Goal: Task Accomplishment & Management: Use online tool/utility

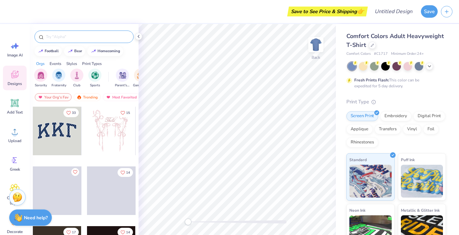
click at [78, 38] on input "text" at bounding box center [87, 36] width 84 height 7
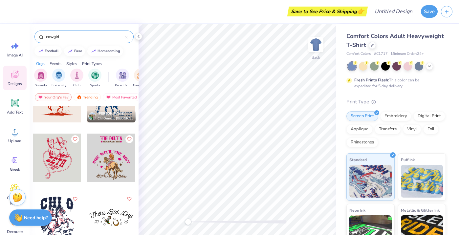
scroll to position [93, 0]
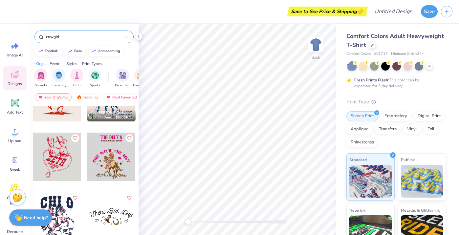
type input "cowgirl"
click at [62, 161] on div at bounding box center [57, 157] width 49 height 49
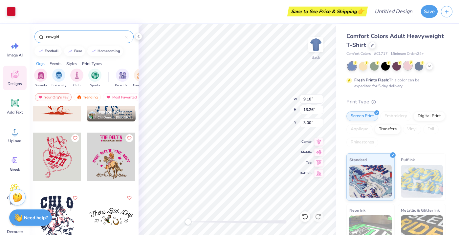
click at [404, 64] on div at bounding box center [407, 65] width 9 height 9
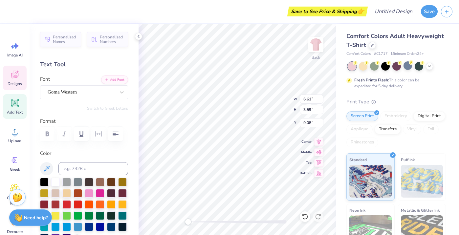
type input "3.78"
type input "1.81"
type input "11.33"
type input "6.61"
type input "3.59"
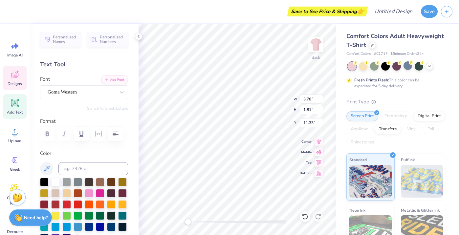
type input "9.08"
type textarea "BMOC"
type textarea "B"
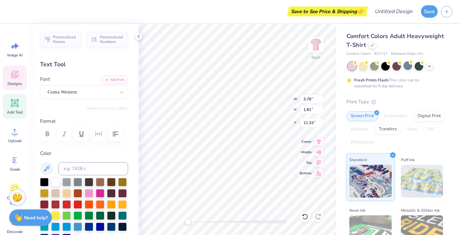
type textarea "Wrangle for the crwown"
type input "6.68"
type input "3.59"
type input "9.05"
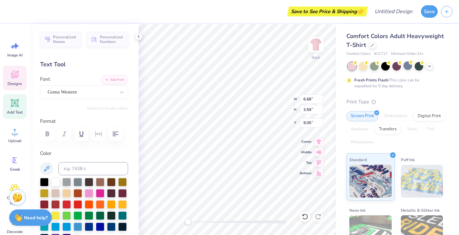
type input "9.18"
type input "13.26"
type input "3.00"
type input "5.54"
type input "2.69"
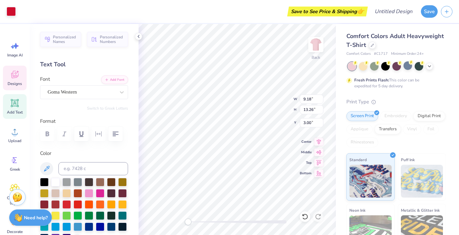
type input "11.16"
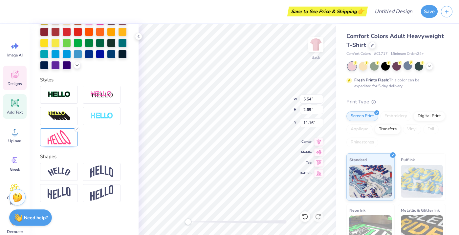
scroll to position [173, 0]
click at [65, 97] on img at bounding box center [59, 95] width 23 height 8
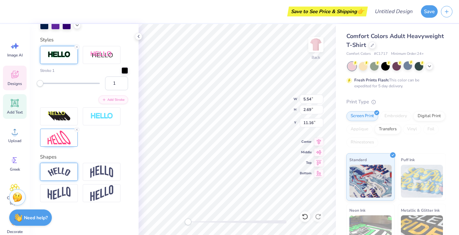
scroll to position [238, 0]
click at [101, 173] on img at bounding box center [101, 171] width 23 height 12
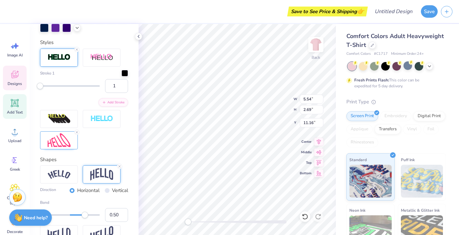
scroll to position [235, 0]
click at [77, 132] on icon at bounding box center [77, 133] width 4 height 4
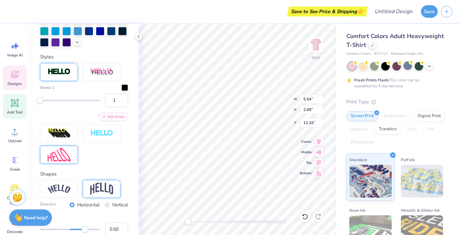
scroll to position [245, 0]
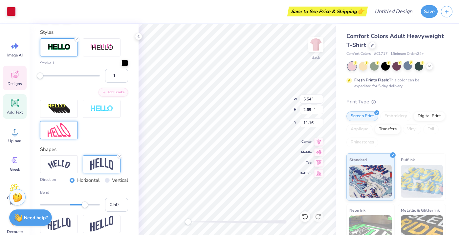
type input "9.18"
type input "13.26"
type input "3.00"
type input "2.16"
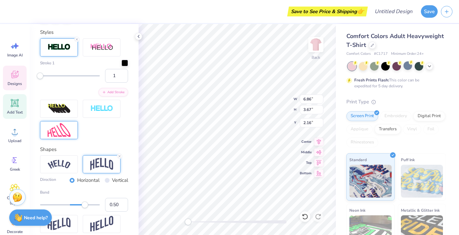
type textarea "Wrangle for the Crown"
type textarea "Wrangle for the Crown!"
type textarea "Wrangle for the Crown"
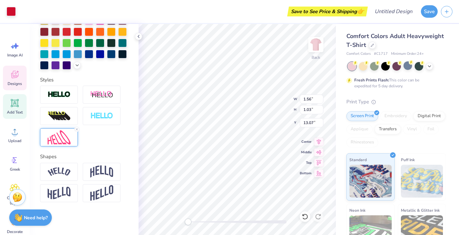
scroll to position [173, 0]
type input "4.77"
type input "2.56"
type input "9.91"
type input "6.16"
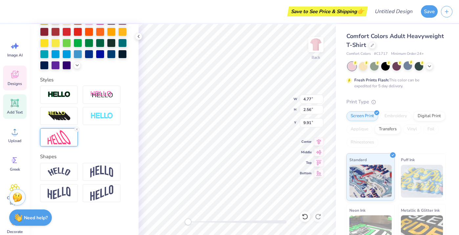
type input "3.88"
type input "2.30"
click at [102, 173] on img at bounding box center [101, 171] width 23 height 12
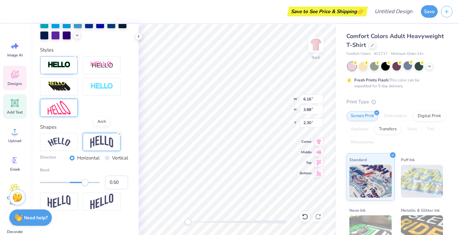
scroll to position [234, 0]
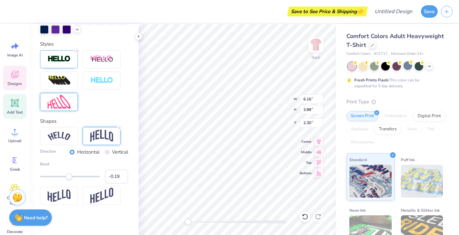
type input "-0.20"
drag, startPoint x: 87, startPoint y: 176, endPoint x: 65, endPoint y: 175, distance: 22.6
click at [64, 175] on div "Accessibility label" at bounding box center [64, 176] width 7 height 7
type input "-0.30"
drag, startPoint x: 65, startPoint y: 176, endPoint x: 61, endPoint y: 176, distance: 4.0
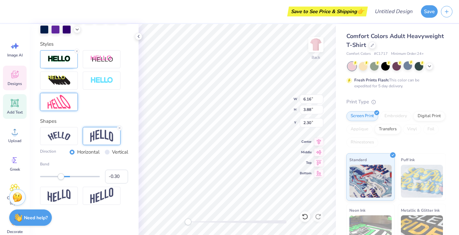
click at [61, 176] on div "Accessibility label" at bounding box center [61, 176] width 7 height 7
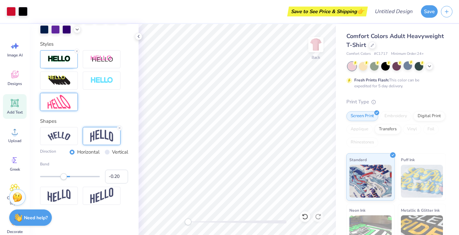
type input "-0.19"
click at [64, 177] on div "Accessibility label" at bounding box center [64, 176] width 7 height 7
type input "-0.19"
click at [64, 175] on div "Accessibility label" at bounding box center [64, 176] width 7 height 7
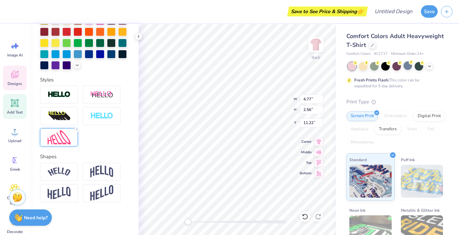
scroll to position [0, 0]
type textarea "Zeta"
type input "4.72"
type input "2.56"
type input "11.24"
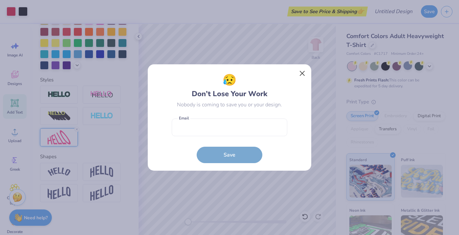
click at [299, 72] on button "Close" at bounding box center [302, 73] width 12 height 12
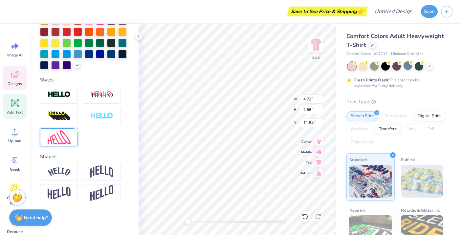
type textarea "Big man on campus"
click at [77, 129] on icon at bounding box center [77, 129] width 4 height 4
click at [74, 140] on div at bounding box center [59, 137] width 38 height 18
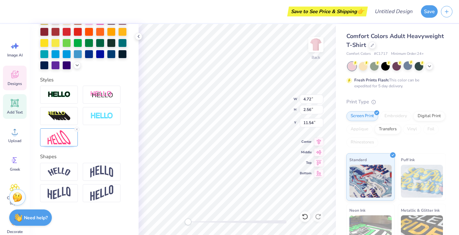
type input "6.57"
type input "3.20"
type input "9.77"
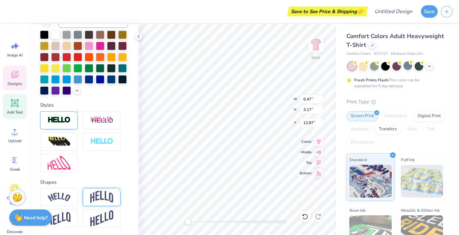
click at [96, 200] on img at bounding box center [101, 197] width 23 height 12
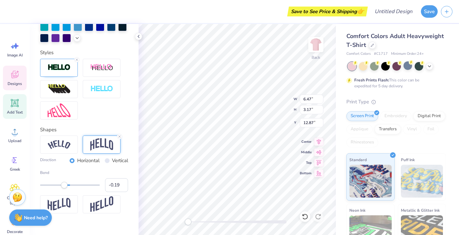
scroll to position [227, 0]
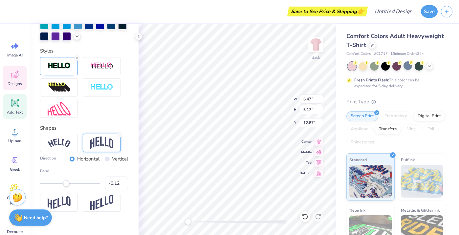
type input "-0.11"
click at [67, 185] on div "Accessibility label" at bounding box center [66, 183] width 7 height 7
type input "-0.18"
click at [65, 184] on div "Accessibility label" at bounding box center [64, 183] width 7 height 7
type input "-0.24"
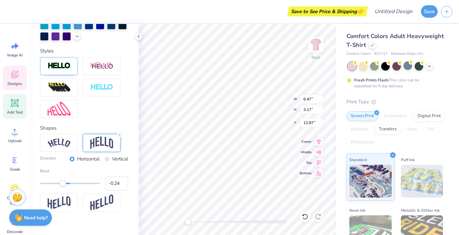
click at [63, 184] on div "Accessibility label" at bounding box center [62, 183] width 7 height 7
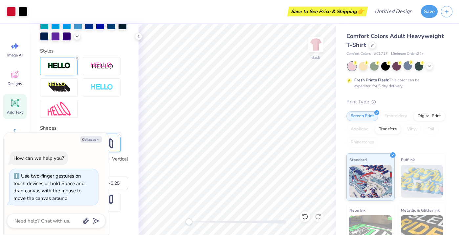
type textarea "x"
drag, startPoint x: 189, startPoint y: 223, endPoint x: 195, endPoint y: 223, distance: 5.9
click at [195, 223] on div "Accessibility label" at bounding box center [194, 221] width 7 height 7
click at [394, 16] on input "Design Title" at bounding box center [401, 11] width 32 height 13
type input "B"
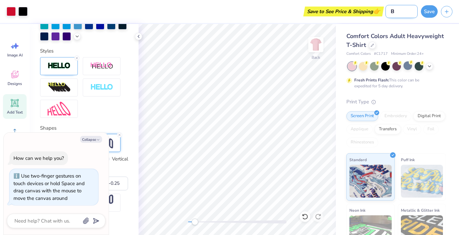
type textarea "x"
type input "BM"
type textarea "x"
type input "BMO"
type textarea "x"
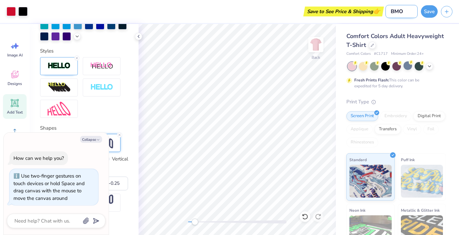
type input "BMOC"
type textarea "x"
type input "BMOC"
type textarea "x"
type input "BMOC #"
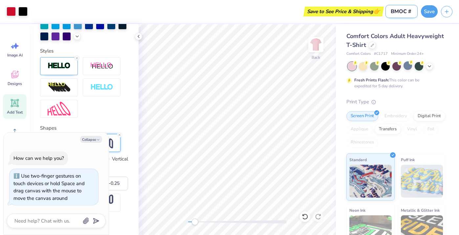
type textarea "x"
type input "BMOC #1"
type textarea "x"
type input "BMOC #1"
click at [428, 10] on button "Save" at bounding box center [429, 10] width 17 height 12
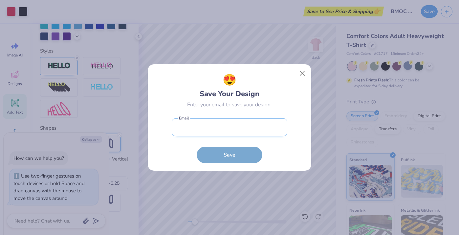
click at [242, 128] on input "email" at bounding box center [229, 127] width 115 height 18
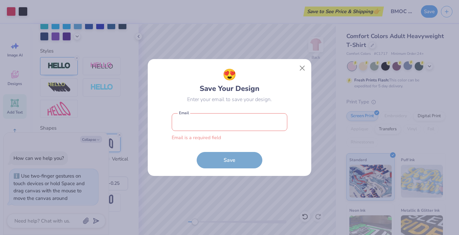
click at [400, 12] on div "😍 Save Your Design Enter your email to save your design. Email is a required fi…" at bounding box center [229, 117] width 459 height 235
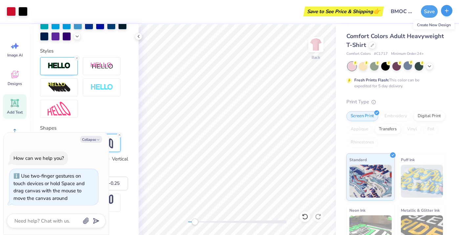
click at [449, 12] on button "button" at bounding box center [446, 10] width 11 height 11
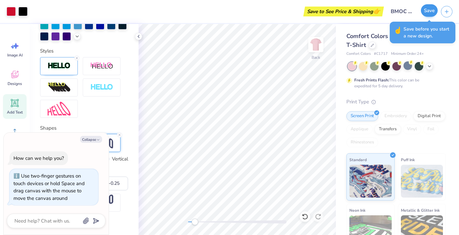
click at [427, 11] on button "Save" at bounding box center [429, 10] width 17 height 12
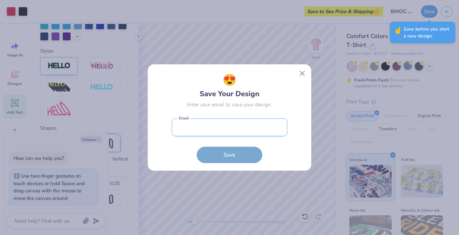
click at [215, 130] on input "email" at bounding box center [229, 127] width 115 height 18
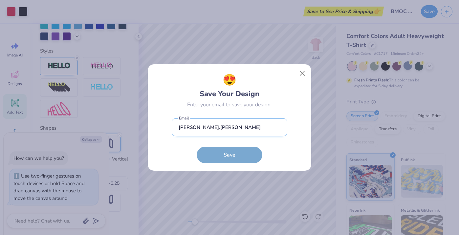
type input "emma.coen"
type input "emma.coen@slu.edu"
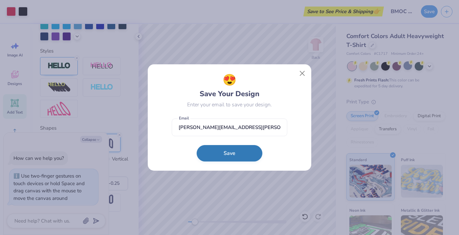
click at [218, 154] on button "Save" at bounding box center [230, 153] width 66 height 16
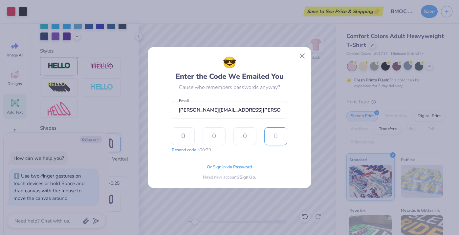
click at [266, 145] on input "text" at bounding box center [275, 136] width 23 height 18
click at [226, 164] on div "Or Sign in via Password" at bounding box center [229, 167] width 45 height 7
click at [223, 166] on span "Or Sign in via Password" at bounding box center [229, 166] width 45 height 7
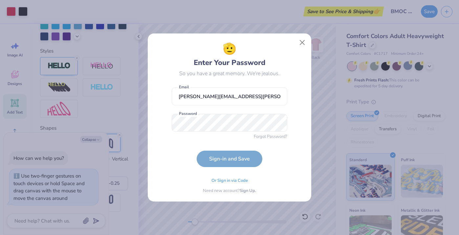
click at [276, 132] on form "emma.coen@slu.edu Email Password is a required field Password Forgot Password? …" at bounding box center [229, 125] width 115 height 83
click at [229, 159] on button "Sign-in and Save" at bounding box center [230, 159] width 66 height 16
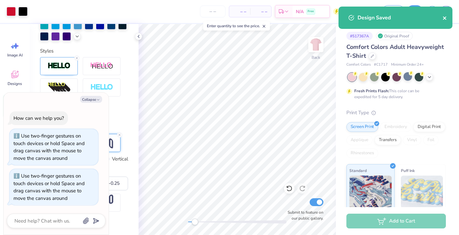
click at [444, 16] on icon "close" at bounding box center [444, 17] width 5 height 5
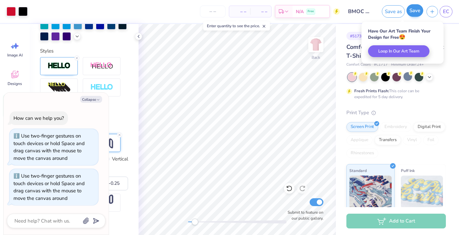
click at [414, 10] on body "Art colors – – Per Item – – Total Est. Delivery N/A Free Design Title BMOC #1 S…" at bounding box center [229, 117] width 459 height 235
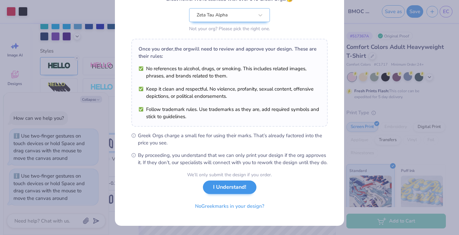
scroll to position [72, 0]
click at [228, 187] on button "I Understand!" at bounding box center [229, 186] width 53 height 13
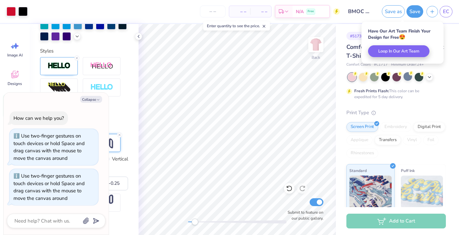
scroll to position [0, 0]
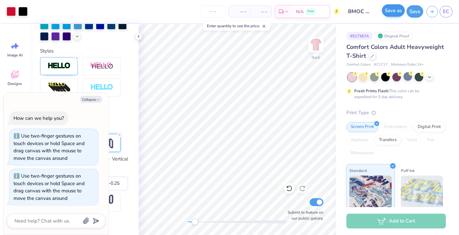
click at [391, 12] on button "Save as" at bounding box center [393, 10] width 23 height 12
click at [411, 11] on div "Save" at bounding box center [414, 11] width 17 height 12
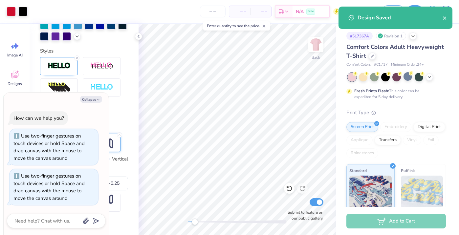
click at [439, 19] on div "Design Saved" at bounding box center [399, 18] width 85 height 8
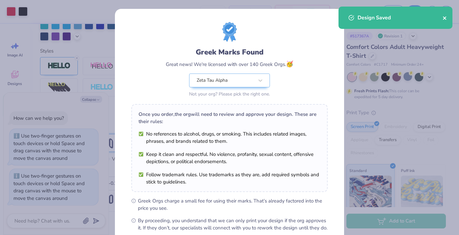
click at [445, 16] on icon "close" at bounding box center [444, 17] width 5 height 5
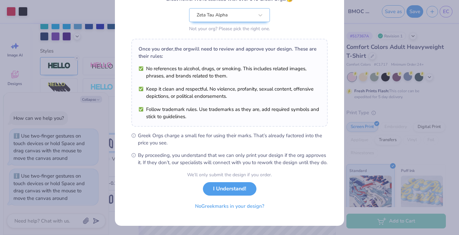
scroll to position [72, 0]
click at [238, 194] on button "I Understand!" at bounding box center [229, 186] width 53 height 13
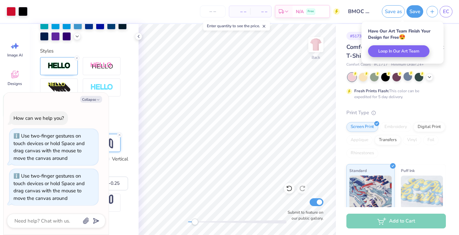
scroll to position [0, 0]
click at [433, 10] on icon "button" at bounding box center [432, 11] width 6 height 6
type textarea "x"
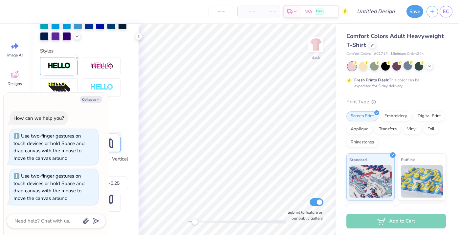
click at [107, 50] on div "Styles" at bounding box center [84, 82] width 88 height 71
click at [89, 99] on button "Collapse" at bounding box center [91, 99] width 22 height 7
type textarea "x"
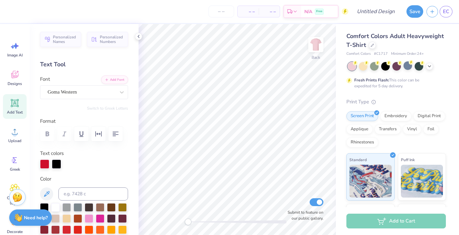
click at [182, 219] on div "Back Submit to feature on our public gallery." at bounding box center [236, 129] width 197 height 211
click at [15, 77] on icon at bounding box center [14, 75] width 6 height 5
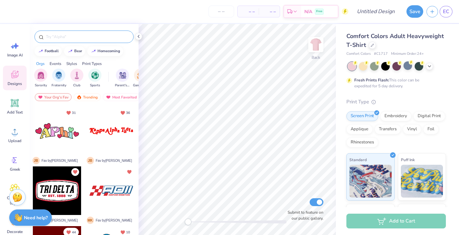
click at [88, 36] on input "text" at bounding box center [87, 36] width 84 height 7
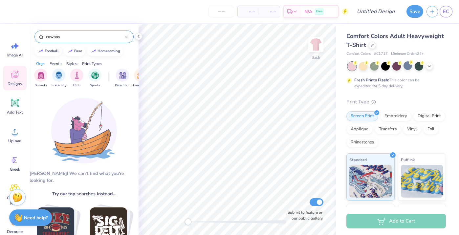
click at [53, 38] on input "cowboy" at bounding box center [85, 36] width 80 height 7
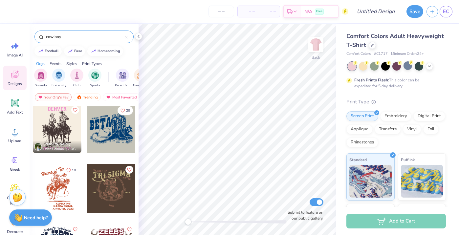
scroll to position [241, 0]
click at [65, 38] on input "cow boy" at bounding box center [85, 36] width 80 height 7
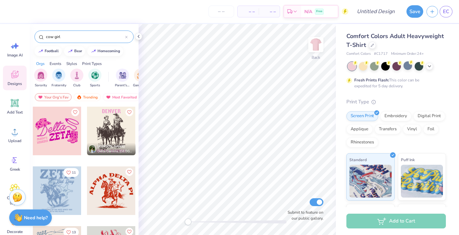
type input "cow girl"
click at [66, 138] on div at bounding box center [57, 131] width 49 height 49
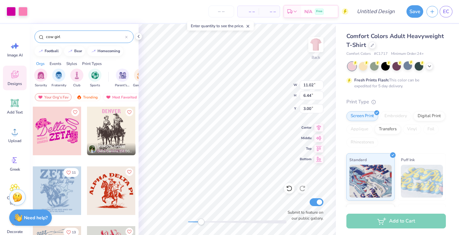
drag, startPoint x: 186, startPoint y: 221, endPoint x: 200, endPoint y: 220, distance: 13.8
click at [200, 220] on div "Accessibility label" at bounding box center [200, 221] width 7 height 7
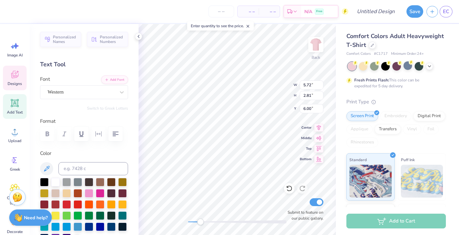
type input "7.44"
type input "3.88"
type input "3.74"
type textarea "D"
type textarea "Big Man"
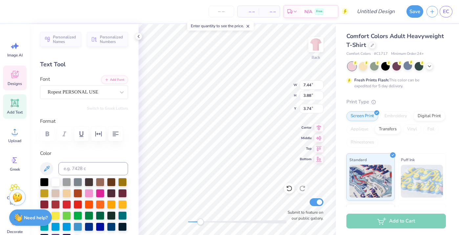
scroll to position [0, 1]
type input "3.95"
type input "2.52"
type input "3.03"
type input "2.80"
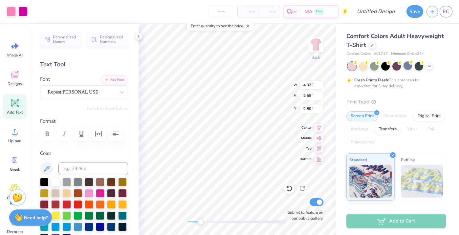
type input "3.91"
type input "2.83"
type input "2.76"
type input "5.72"
type input "2.81"
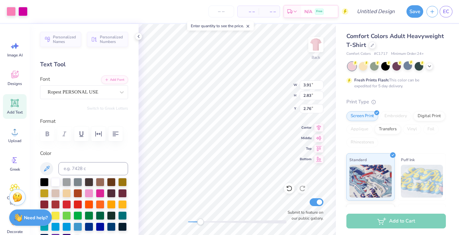
type input "6.00"
type input "2.58"
type input "0.91"
type input "7.69"
type input "9.78"
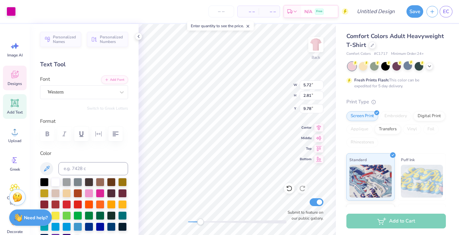
type input "5.72"
type input "2.81"
type input "6.00"
type textarea "ON CAMPUS"
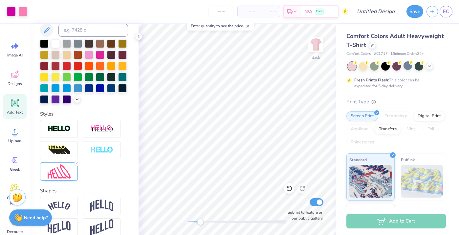
scroll to position [144, 0]
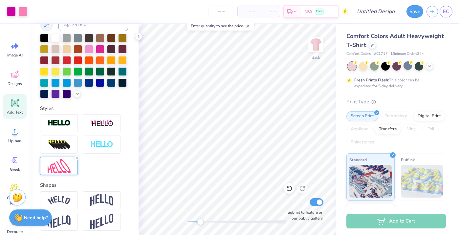
click at [65, 168] on img at bounding box center [59, 166] width 23 height 14
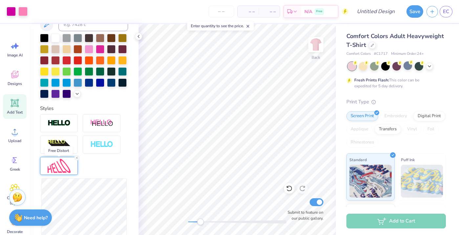
click at [65, 168] on img at bounding box center [59, 166] width 23 height 14
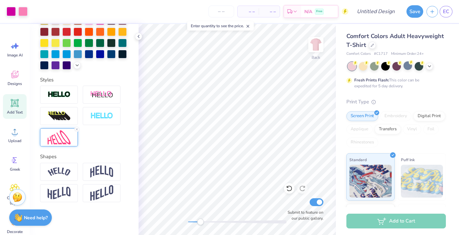
scroll to position [173, 0]
click at [69, 143] on img at bounding box center [59, 137] width 23 height 14
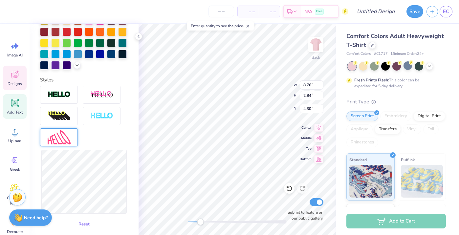
type input "8.76"
type input "2.84"
type input "4.30"
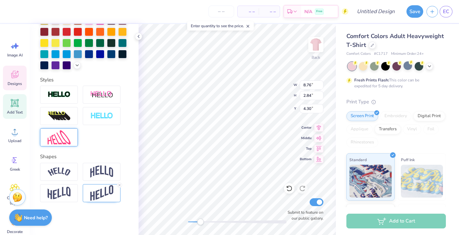
click at [64, 138] on img at bounding box center [59, 137] width 23 height 14
type input "2.58"
type input "0.91"
type input "9.78"
type input "7.53"
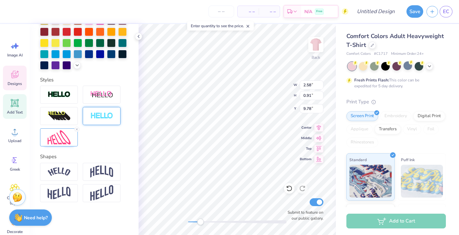
type input "3.29"
type input "5.86"
drag, startPoint x: 200, startPoint y: 222, endPoint x: 196, endPoint y: 223, distance: 4.1
click at [196, 223] on div "Accessibility label" at bounding box center [196, 221] width 7 height 7
type input "2.56"
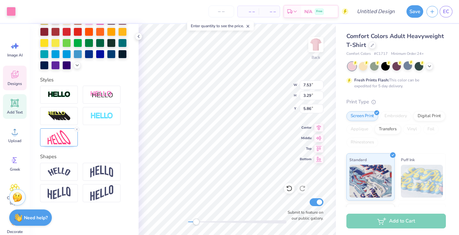
type input "3.08"
type input "6.07"
type textarea "Zeta"
type textarea "Tau"
type input "8.34"
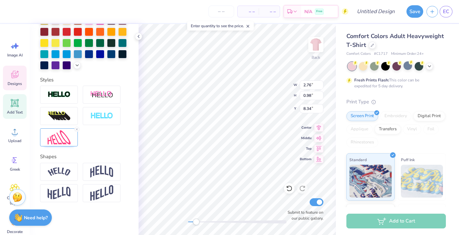
type textarea "T"
type textarea "Alpha"
type input "7.53"
type input "3.29"
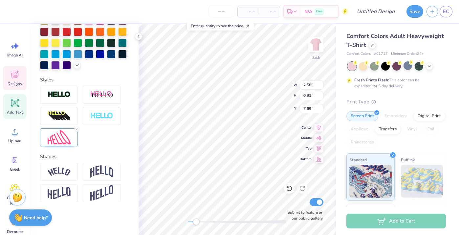
type input "5.68"
type input "1.90"
type input "1.88"
type input "7.68"
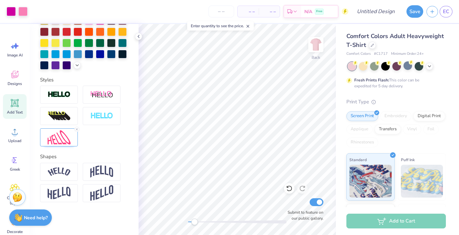
click at [194, 222] on div "Accessibility label" at bounding box center [194, 221] width 7 height 7
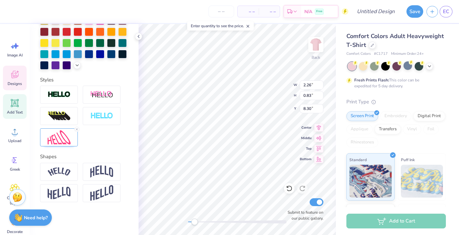
type textarea "2025"
type input "1.62"
type input "2.03"
type input "7.17"
type input "2.04"
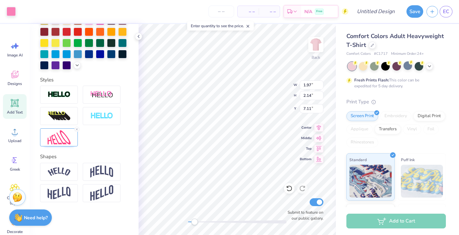
type input "2.49"
type input "6.96"
type input "2.01"
type input "1.94"
type input "7.11"
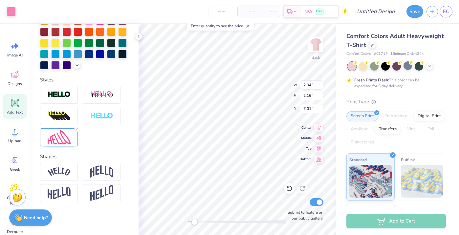
type input "2.04"
type input "2.16"
type input "7.01"
type input "2.27"
type input "1.87"
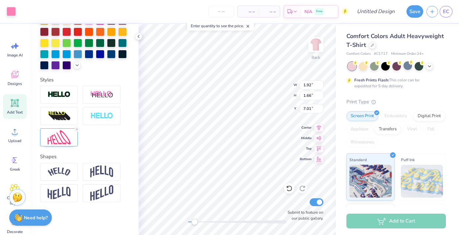
type input "6.98"
type input "2.15"
type input "1.99"
type input "7.03"
type input "2.15"
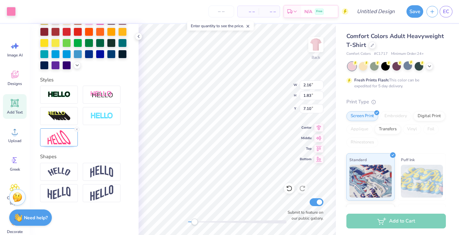
type input "1.74"
type input "7.15"
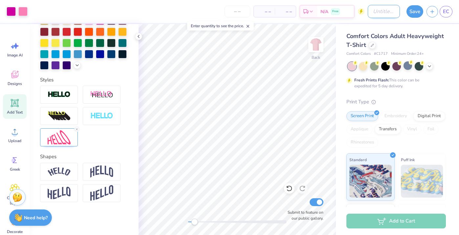
click at [386, 11] on input "Design Title" at bounding box center [383, 11] width 32 height 13
type input "BMOC #2"
click at [416, 12] on button "Save" at bounding box center [414, 10] width 17 height 12
click at [14, 75] on icon at bounding box center [15, 75] width 10 height 10
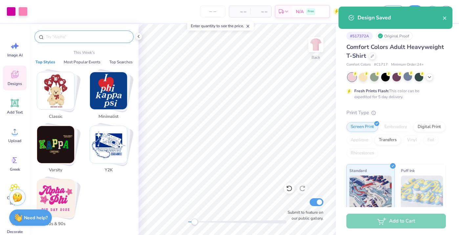
click at [59, 38] on input "text" at bounding box center [87, 36] width 84 height 7
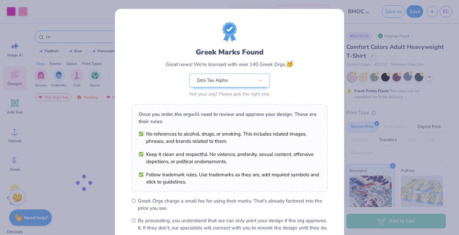
scroll to position [72, 0]
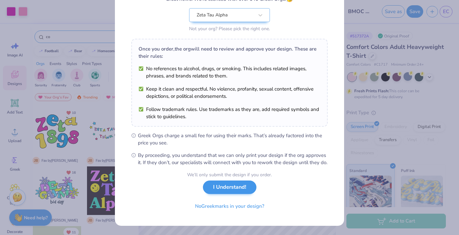
click at [210, 190] on button "I Understand!" at bounding box center [229, 186] width 53 height 13
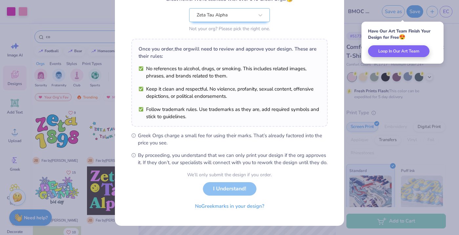
scroll to position [0, 0]
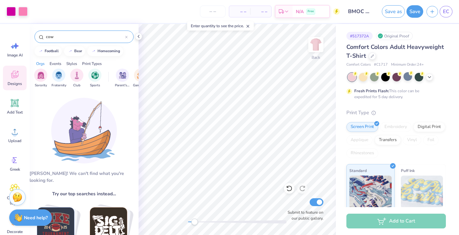
click at [65, 34] on input "cow" at bounding box center [85, 36] width 80 height 7
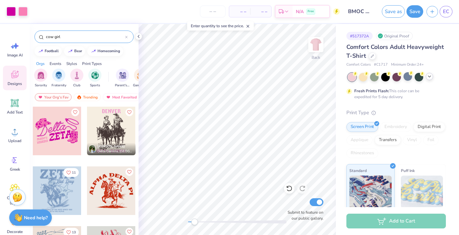
type input "cow girl"
click at [428, 76] on polyline at bounding box center [429, 76] width 3 height 1
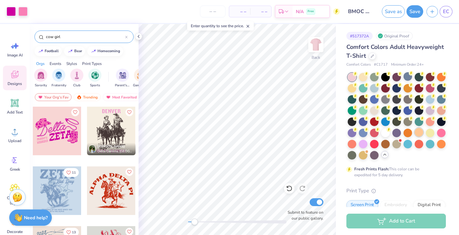
click at [418, 130] on div at bounding box center [418, 132] width 9 height 9
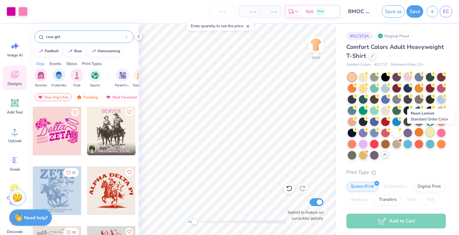
click at [428, 134] on div at bounding box center [429, 132] width 9 height 9
click at [441, 133] on div at bounding box center [441, 132] width 9 height 9
click at [383, 88] on div at bounding box center [385, 87] width 9 height 9
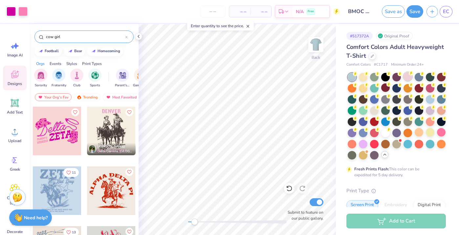
click at [404, 76] on div at bounding box center [407, 76] width 9 height 9
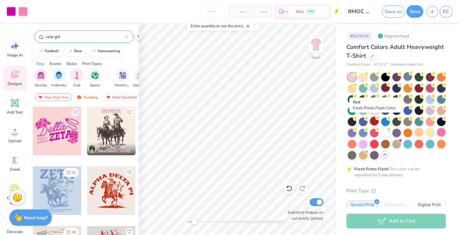
click at [374, 119] on div at bounding box center [374, 121] width 9 height 9
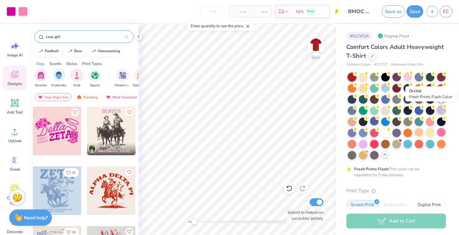
click at [441, 110] on div at bounding box center [441, 110] width 9 height 9
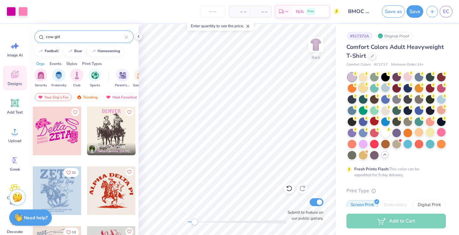
click at [364, 88] on div at bounding box center [363, 87] width 9 height 9
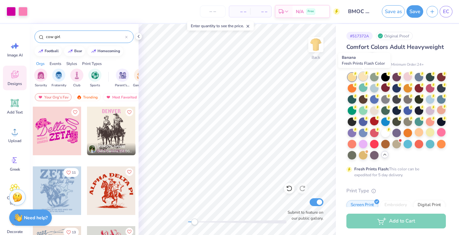
click at [365, 75] on div at bounding box center [363, 76] width 9 height 9
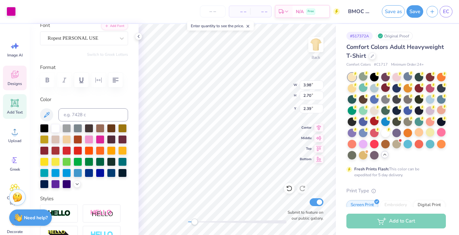
scroll to position [63, 0]
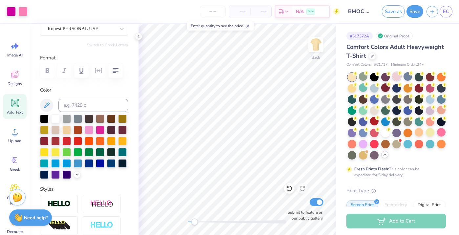
click at [399, 75] on circle at bounding box center [399, 73] width 5 height 5
click at [413, 10] on button "Save" at bounding box center [414, 10] width 17 height 12
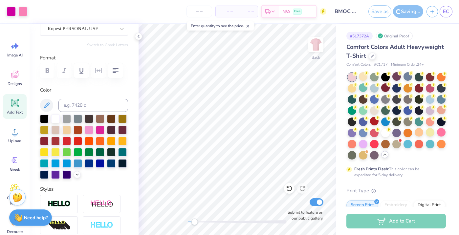
click at [401, 10] on div "Saving..." at bounding box center [408, 11] width 30 height 12
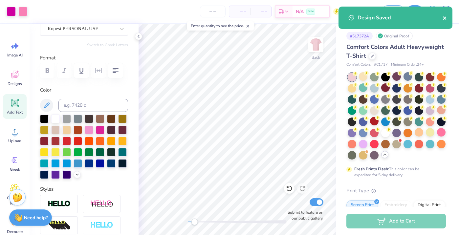
click at [446, 19] on icon "close" at bounding box center [444, 17] width 5 height 5
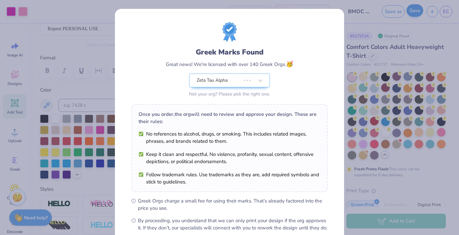
click at [414, 11] on div "Greek Marks Found Great news! We're licensed with over 140 Greek Orgs. 🥳 Zeta T…" at bounding box center [229, 117] width 459 height 235
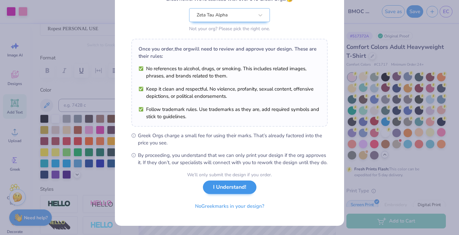
scroll to position [72, 0]
click at [231, 188] on button "I Understand!" at bounding box center [229, 186] width 53 height 13
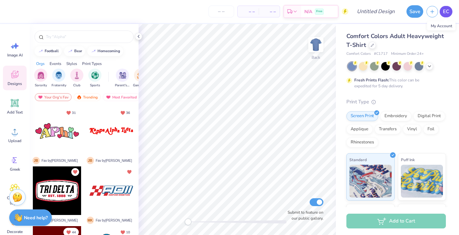
click at [451, 11] on link "EC" at bounding box center [445, 11] width 13 height 11
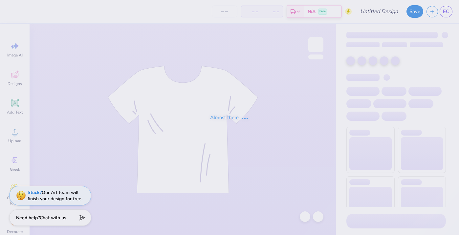
type input "BMOC #2"
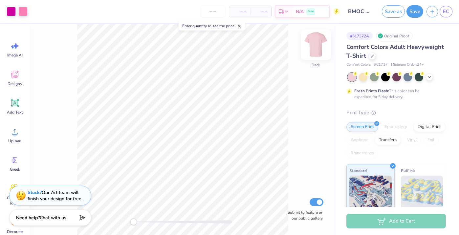
click at [312, 47] on img at bounding box center [315, 44] width 26 height 26
drag, startPoint x: 134, startPoint y: 223, endPoint x: 137, endPoint y: 221, distance: 3.8
click at [137, 221] on div "Accessibility label" at bounding box center [138, 221] width 7 height 7
drag, startPoint x: 137, startPoint y: 223, endPoint x: 142, endPoint y: 222, distance: 4.3
click at [142, 222] on div "Accessibility label" at bounding box center [141, 221] width 7 height 7
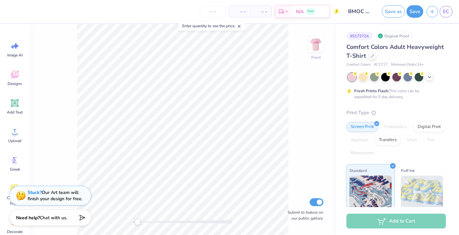
drag, startPoint x: 142, startPoint y: 222, endPoint x: 137, endPoint y: 222, distance: 4.6
click at [137, 222] on div "Accessibility label" at bounding box center [137, 221] width 7 height 7
drag, startPoint x: 137, startPoint y: 219, endPoint x: 144, endPoint y: 220, distance: 6.9
click at [144, 220] on div "Accessibility label" at bounding box center [144, 221] width 7 height 7
click at [12, 104] on icon at bounding box center [15, 103] width 6 height 6
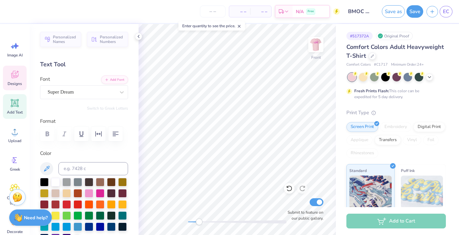
click at [16, 73] on icon at bounding box center [15, 75] width 10 height 10
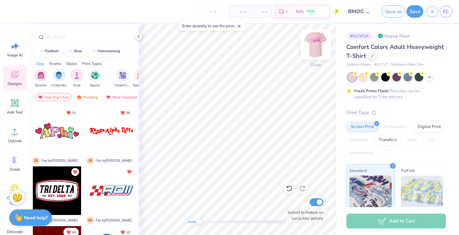
click at [322, 44] on img at bounding box center [315, 44] width 26 height 26
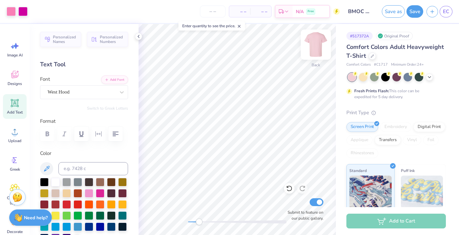
click at [314, 45] on img at bounding box center [315, 44] width 26 height 26
click at [316, 46] on img at bounding box center [315, 44] width 26 height 26
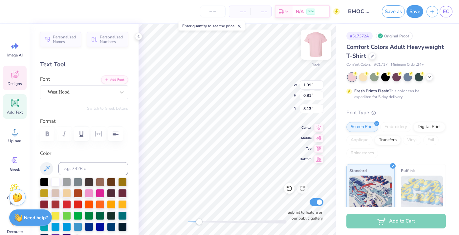
click at [320, 44] on img at bounding box center [315, 44] width 26 height 26
type input "2.02"
type input "0.82"
type input "10.61"
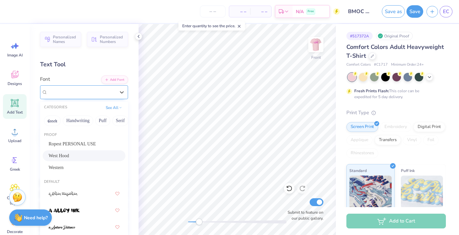
click at [89, 91] on div "West Hood" at bounding box center [81, 92] width 69 height 10
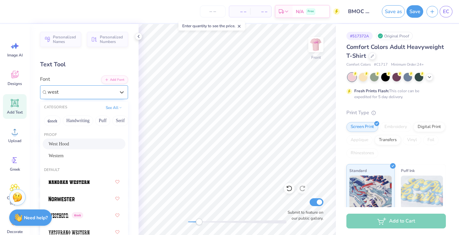
click at [99, 142] on div "West Hood" at bounding box center [84, 143] width 71 height 7
type input "west"
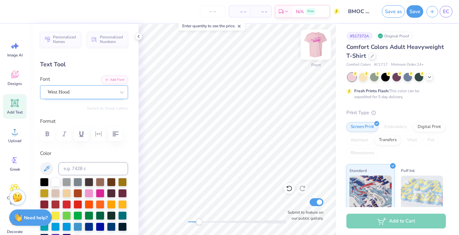
click at [313, 47] on img at bounding box center [315, 44] width 26 height 26
click at [319, 44] on img at bounding box center [315, 44] width 26 height 26
type input "2.02"
type input "0.80"
type input "10.03"
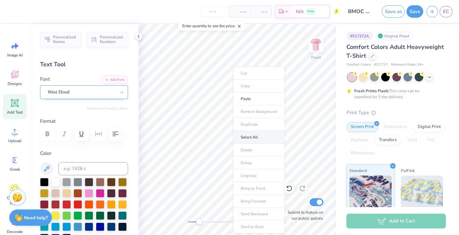
click at [241, 134] on li "Select All" at bounding box center [259, 137] width 52 height 13
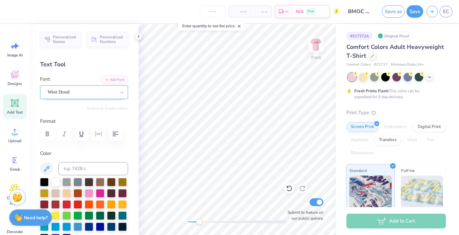
click at [14, 98] on icon at bounding box center [15, 103] width 10 height 10
type textarea "BMOC"
click at [85, 92] on div "Super Dream" at bounding box center [81, 92] width 69 height 10
click at [73, 93] on span "Super Dream" at bounding box center [61, 92] width 26 height 8
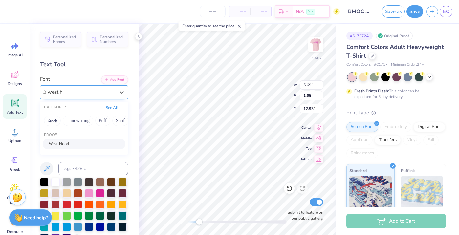
click at [66, 143] on span "West Hood" at bounding box center [59, 143] width 20 height 7
type input "west h"
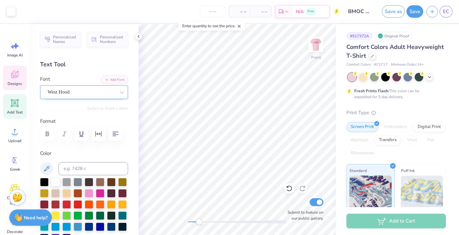
click at [15, 81] on div "Designs" at bounding box center [15, 78] width 24 height 25
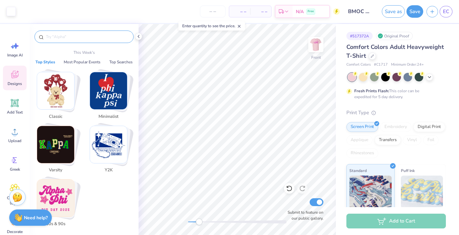
click at [68, 37] on input "text" at bounding box center [87, 36] width 84 height 7
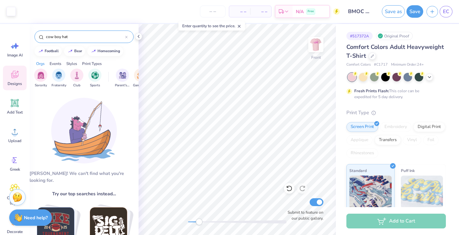
type input "cow boy hat"
click at [73, 110] on img at bounding box center [84, 131] width 66 height 66
click at [76, 40] on div "cow boy hat" at bounding box center [83, 37] width 99 height 12
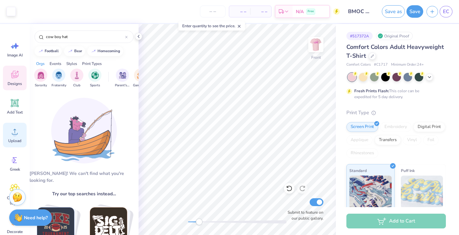
click at [13, 139] on span "Upload" at bounding box center [14, 140] width 13 height 5
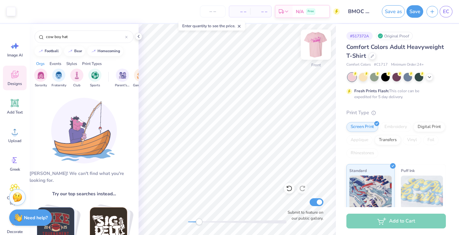
click at [315, 47] on img at bounding box center [315, 44] width 26 height 26
click at [314, 49] on img at bounding box center [315, 44] width 26 height 26
click at [322, 48] on img at bounding box center [315, 44] width 26 height 26
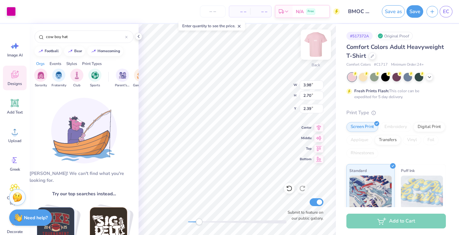
click at [317, 42] on img at bounding box center [315, 44] width 26 height 26
type input "4.04"
type input "2.75"
type input "4.88"
type input "3.52"
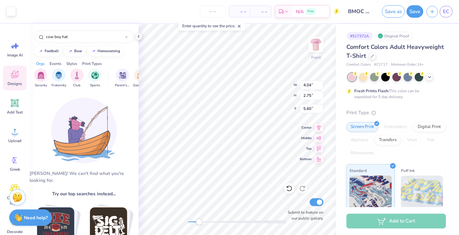
type input "1.25"
type input "8.49"
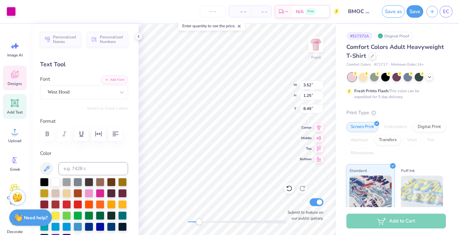
type input "2.13"
type input "1.20"
type input "7.53"
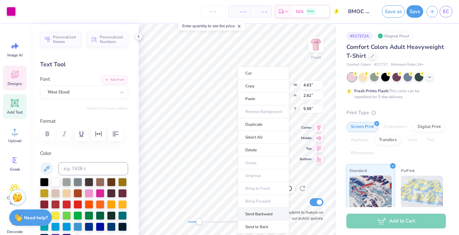
click at [258, 211] on li "Send Backward" at bounding box center [264, 214] width 52 height 13
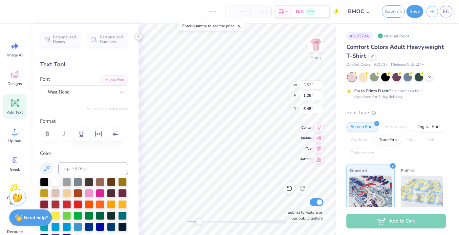
click at [138, 38] on icon at bounding box center [138, 36] width 5 height 5
click at [316, 46] on img at bounding box center [315, 44] width 26 height 26
type input "3.47"
type input "1.23"
type input "4.05"
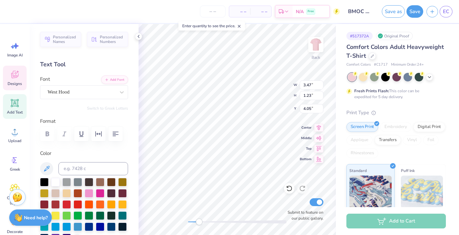
type input "1.99"
type input "0.78"
type input "7.56"
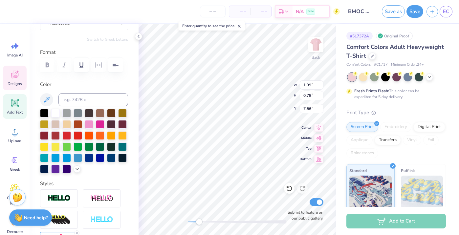
scroll to position [75, 0]
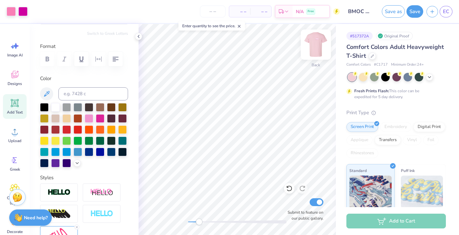
click at [318, 44] on img at bounding box center [315, 44] width 26 height 26
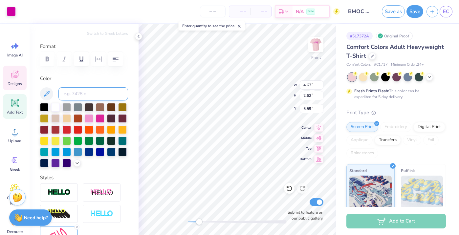
click at [84, 95] on input at bounding box center [93, 93] width 70 height 13
type input "211"
click at [49, 94] on icon at bounding box center [47, 94] width 8 height 8
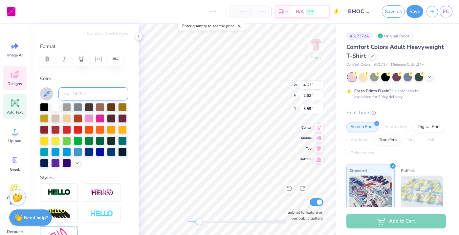
click at [77, 93] on input at bounding box center [93, 93] width 70 height 13
type input "211"
click at [95, 91] on input "211" at bounding box center [93, 93] width 70 height 13
click at [89, 168] on div "Personalized Names Personalized Numbers Text Tool Add Font Font West Hood Switc…" at bounding box center [84, 129] width 109 height 211
click at [77, 161] on icon at bounding box center [76, 162] width 5 height 5
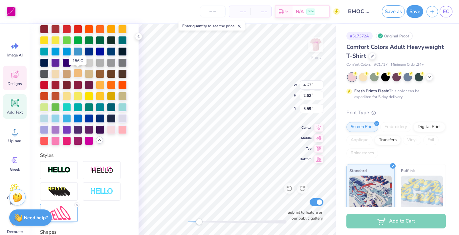
scroll to position [176, 0]
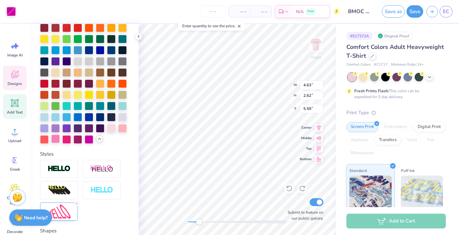
click at [56, 141] on div at bounding box center [55, 139] width 9 height 9
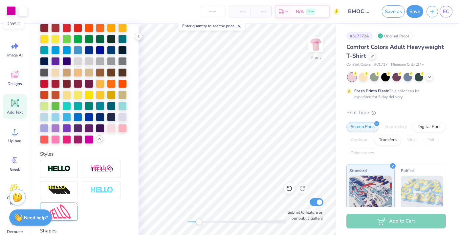
click at [12, 12] on div at bounding box center [11, 10] width 9 height 9
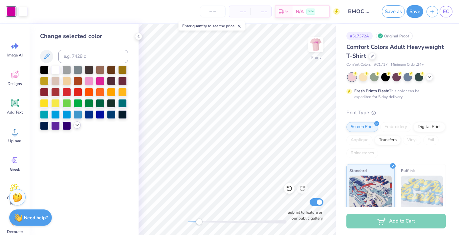
click at [76, 124] on div at bounding box center [76, 124] width 7 height 7
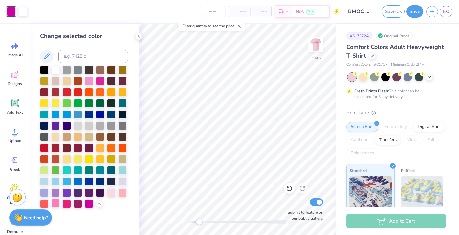
click at [56, 204] on div at bounding box center [55, 203] width 9 height 9
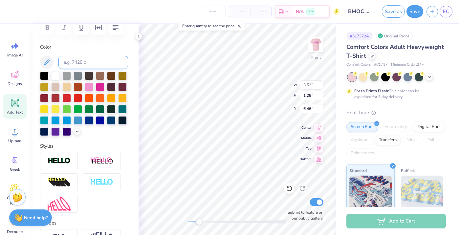
scroll to position [108, 0]
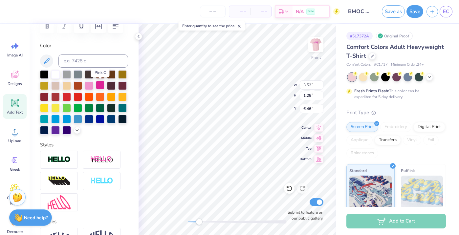
click at [99, 83] on div at bounding box center [100, 85] width 9 height 9
type input "4.63"
type input "2.62"
type input "5.59"
click at [75, 131] on icon at bounding box center [76, 129] width 5 height 5
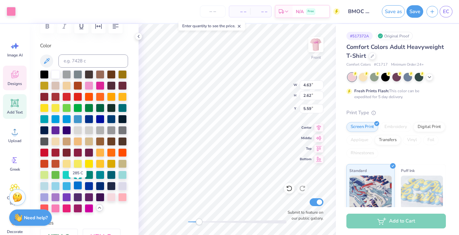
click at [81, 183] on div at bounding box center [77, 185] width 9 height 9
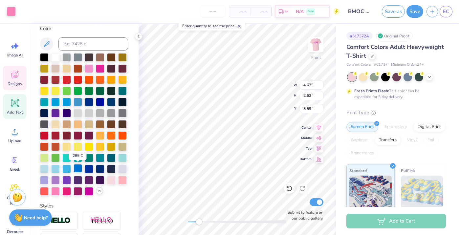
scroll to position [127, 0]
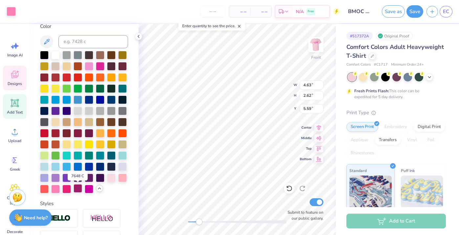
click at [77, 191] on div at bounding box center [77, 188] width 9 height 9
click at [101, 67] on div at bounding box center [100, 65] width 9 height 9
click at [58, 177] on div at bounding box center [55, 177] width 9 height 9
click at [101, 65] on div at bounding box center [100, 65] width 9 height 9
type input "3.52"
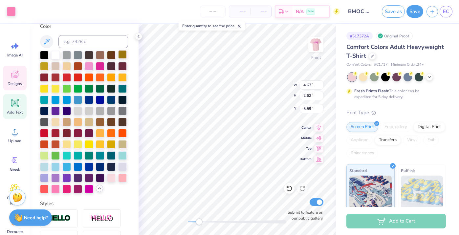
type input "1.25"
type input "6.46"
type input "4.63"
type input "2.62"
type input "5.59"
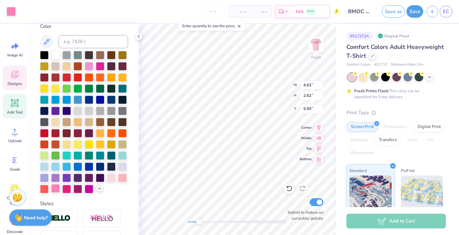
click at [56, 185] on div at bounding box center [55, 188] width 9 height 9
click at [54, 187] on div at bounding box center [55, 188] width 9 height 9
click at [65, 164] on div at bounding box center [66, 166] width 9 height 9
click at [68, 165] on div at bounding box center [66, 166] width 9 height 9
click at [100, 63] on div at bounding box center [100, 65] width 9 height 9
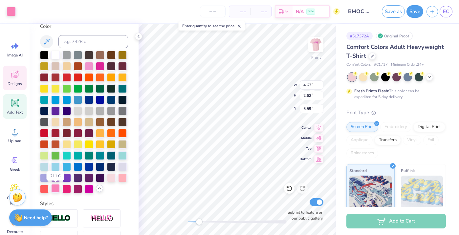
click at [56, 189] on div at bounding box center [55, 188] width 9 height 9
click at [68, 187] on div at bounding box center [66, 188] width 9 height 9
click at [78, 187] on div at bounding box center [77, 188] width 9 height 9
click at [98, 69] on div at bounding box center [100, 65] width 9 height 9
type input "3.52"
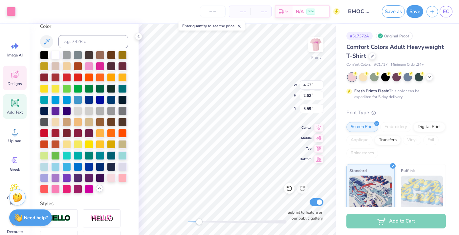
type input "1.25"
type input "8.97"
click at [89, 98] on div at bounding box center [89, 99] width 9 height 9
click at [99, 66] on div at bounding box center [100, 65] width 9 height 9
click at [12, 11] on div at bounding box center [11, 10] width 9 height 9
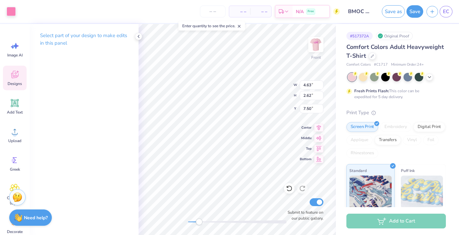
type input "3.52"
type input "1.25"
type input "11.62"
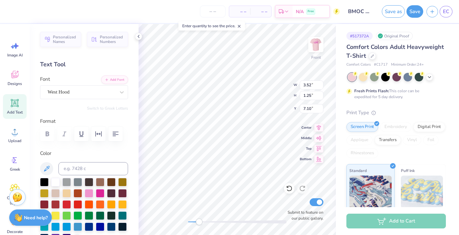
scroll to position [0, 0]
type textarea "BMOC '25"
click at [445, 13] on span "EC" at bounding box center [446, 12] width 6 height 8
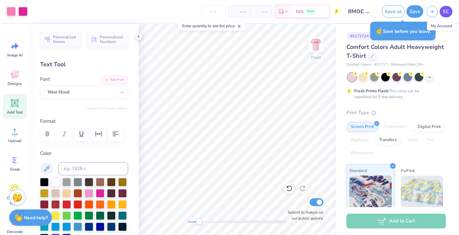
click at [449, 9] on link "EC" at bounding box center [445, 11] width 13 height 11
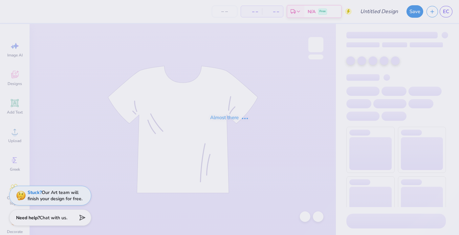
type input "BMOC #1"
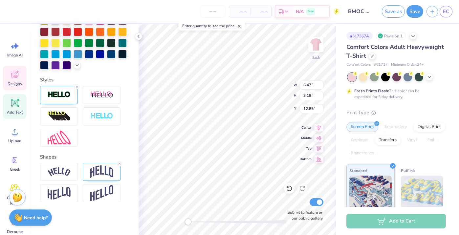
scroll to position [198, 0]
click at [75, 85] on icon at bounding box center [77, 87] width 4 height 4
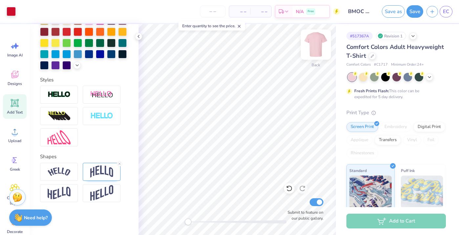
click at [312, 50] on img at bounding box center [315, 44] width 26 height 26
click at [198, 225] on div "Front Submit to feature on our public gallery." at bounding box center [236, 129] width 197 height 211
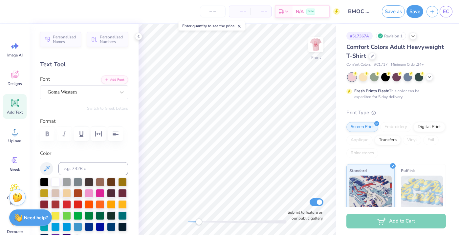
scroll to position [0, 0]
click at [15, 101] on icon at bounding box center [15, 103] width 6 height 6
type textarea "BMOC '25"
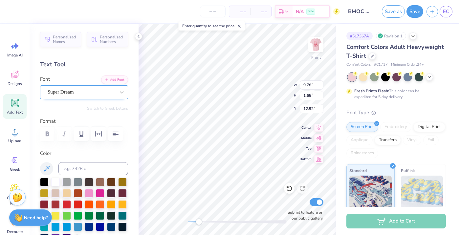
click at [74, 90] on span "Super Dream" at bounding box center [61, 92] width 26 height 8
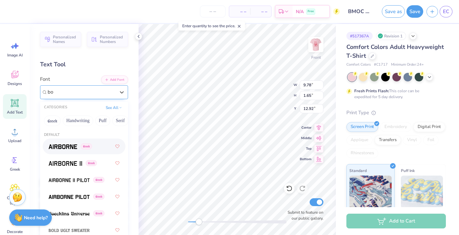
type input "b"
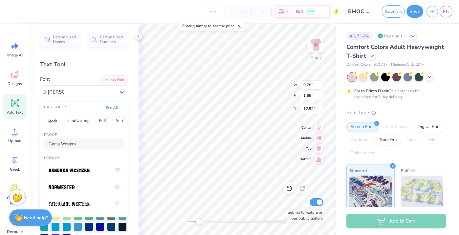
click at [66, 145] on span "Goma Western" at bounding box center [62, 143] width 27 height 7
type input "wester"
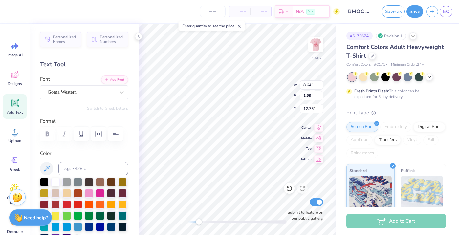
scroll to position [0, 0]
type textarea "BMOC"
type textarea "2"
type textarea "zta"
type input "3.12"
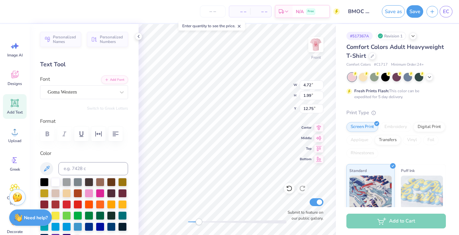
type input "14.90"
click at [15, 76] on icon at bounding box center [14, 75] width 6 height 5
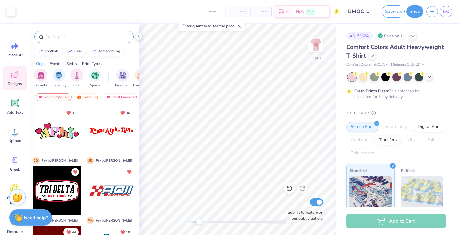
click at [65, 38] on input "text" at bounding box center [87, 36] width 84 height 7
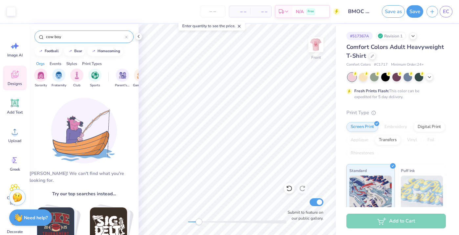
click at [67, 36] on input "cow boy" at bounding box center [85, 36] width 80 height 7
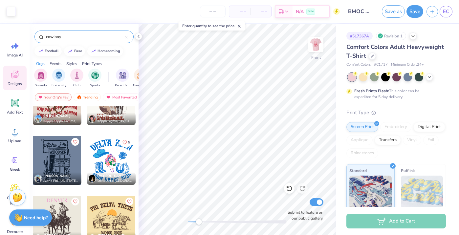
scroll to position [1409, 0]
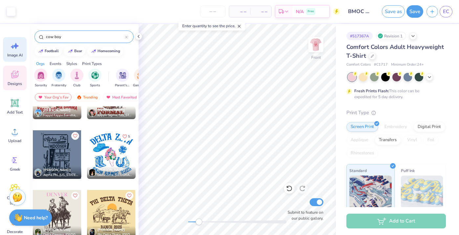
type input "cow boy"
click at [11, 52] on span "Image AI" at bounding box center [14, 54] width 15 height 5
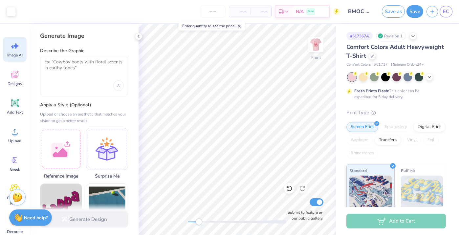
click at [79, 77] on div at bounding box center [84, 76] width 88 height 38
click at [73, 65] on textarea at bounding box center [83, 67] width 79 height 16
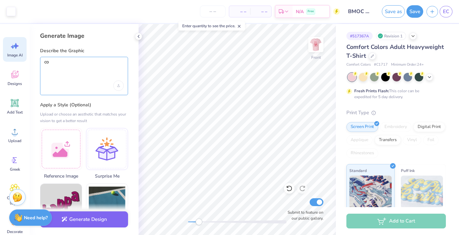
type textarea "c"
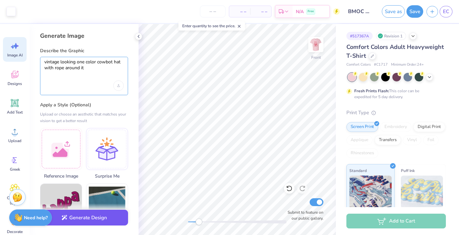
type textarea "vintage looking one color cowbot hat with rope around it"
click at [74, 219] on button "Generate Design" at bounding box center [84, 218] width 88 height 16
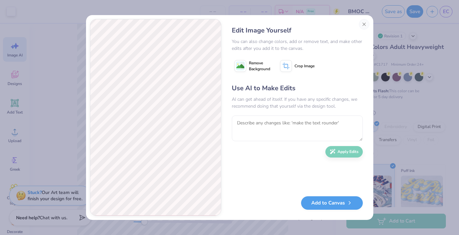
click at [243, 63] on image at bounding box center [240, 66] width 8 height 8
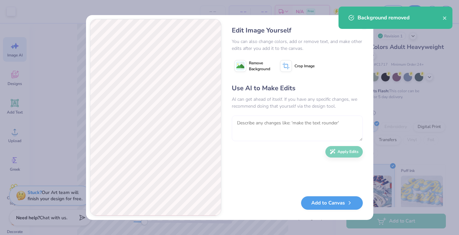
click at [248, 119] on textarea at bounding box center [297, 128] width 131 height 26
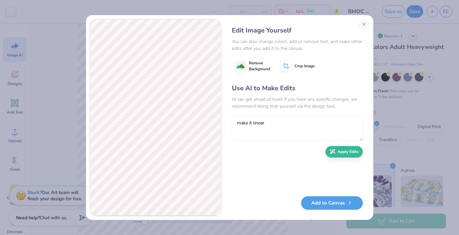
drag, startPoint x: 255, startPoint y: 126, endPoint x: 260, endPoint y: 123, distance: 6.1
click at [260, 123] on textarea "make it linear" at bounding box center [297, 128] width 131 height 26
type textarea "make it line art"
click at [337, 154] on button "Apply Edits" at bounding box center [343, 149] width 37 height 11
click at [258, 127] on textarea at bounding box center [297, 128] width 131 height 26
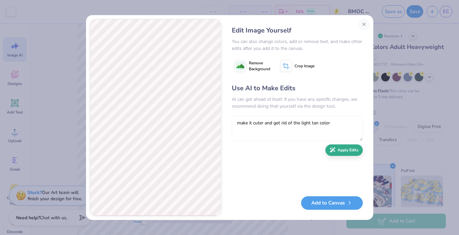
type textarea "make it cuter and get rid of the light tan color"
click at [339, 153] on button "Apply Edits" at bounding box center [343, 149] width 37 height 11
click at [281, 130] on textarea at bounding box center [297, 128] width 131 height 26
type textarea "fullu"
click at [357, 25] on div "Edit Image Yourself You can also change colors, add or remove text, and make ot…" at bounding box center [297, 117] width 144 height 197
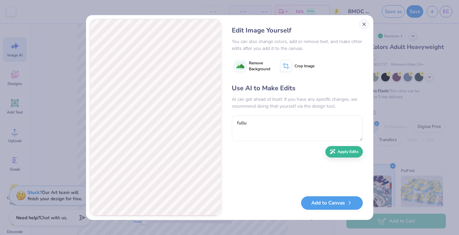
click at [361, 23] on button "Close" at bounding box center [364, 24] width 10 height 10
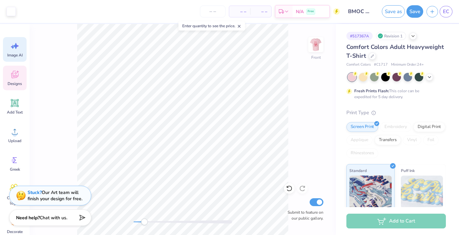
click at [14, 74] on icon at bounding box center [15, 75] width 10 height 10
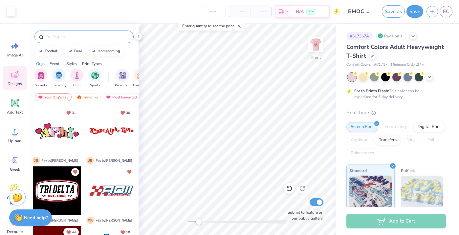
click at [77, 33] on input "text" at bounding box center [87, 36] width 84 height 7
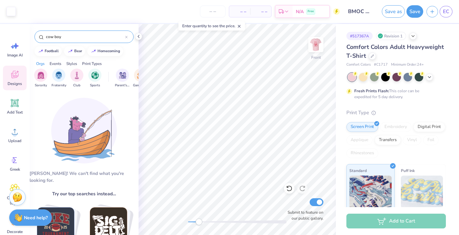
click at [65, 35] on input "cow boy" at bounding box center [85, 36] width 80 height 7
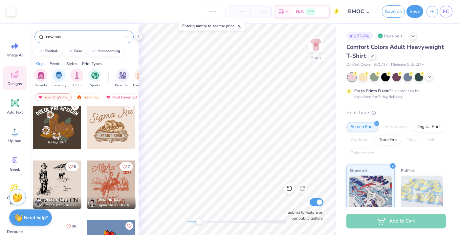
scroll to position [65, 0]
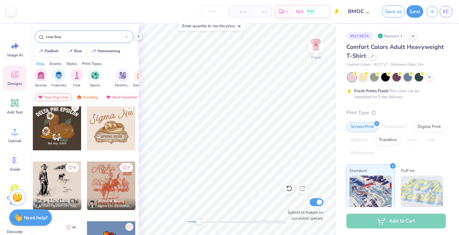
type input "cow boy"
click at [104, 136] on div at bounding box center [111, 126] width 49 height 49
type input "7.41"
type input "3.64"
type input "6.64"
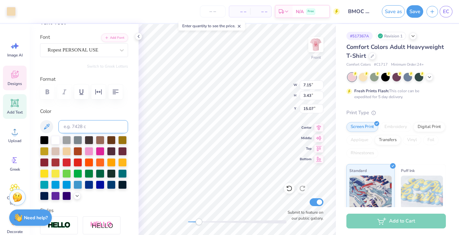
scroll to position [42, 0]
click at [104, 149] on div at bounding box center [100, 150] width 9 height 9
click at [101, 149] on div at bounding box center [100, 150] width 9 height 9
click at [7, 14] on div at bounding box center [11, 10] width 9 height 9
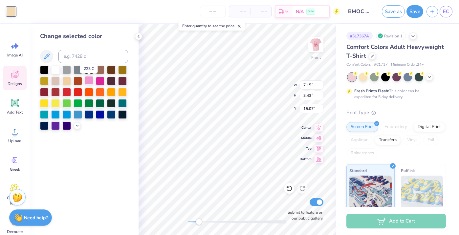
click at [89, 83] on div at bounding box center [89, 80] width 9 height 9
click at [77, 126] on icon at bounding box center [76, 124] width 5 height 5
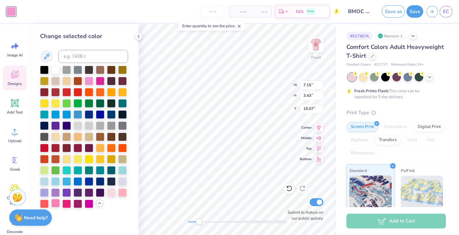
click at [55, 205] on div at bounding box center [55, 203] width 9 height 9
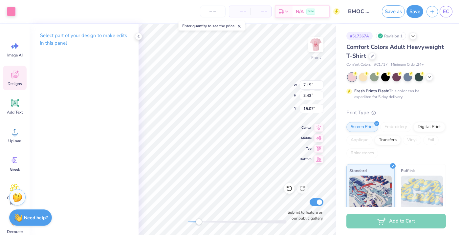
type input "15.09"
click at [318, 47] on img at bounding box center [315, 44] width 26 height 26
type input "7.03"
type input "3.37"
type input "4.56"
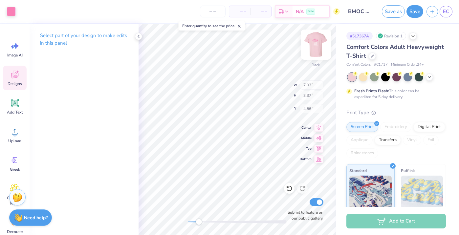
click at [315, 47] on img at bounding box center [315, 44] width 26 height 26
type input "7.15"
type input "3.43"
type input "6.97"
click at [316, 50] on img at bounding box center [315, 44] width 26 height 26
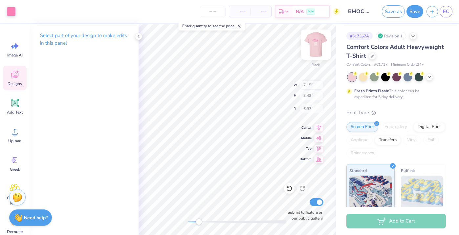
type input "7.03"
type input "3.37"
type input "4.56"
click at [316, 44] on img at bounding box center [315, 44] width 26 height 26
type input "7.15"
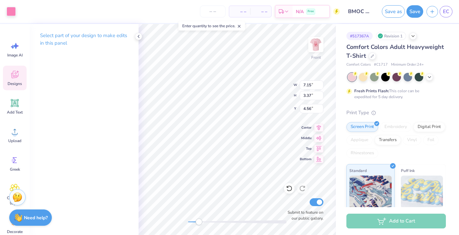
type input "3.43"
type input "6.97"
click at [311, 46] on img at bounding box center [315, 44] width 26 height 26
type input "7.03"
type input "3.37"
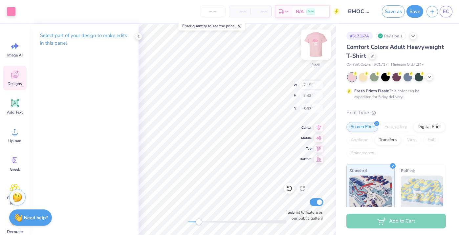
type input "4.89"
click at [312, 46] on img at bounding box center [315, 44] width 26 height 26
type input "7.15"
type input "3.43"
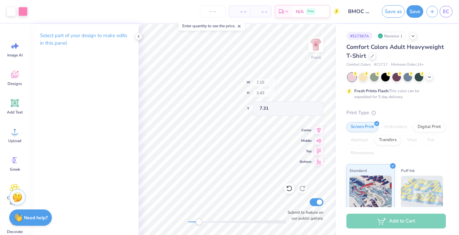
type input "7.13"
type input "3.12"
type input "1.99"
type input "10.55"
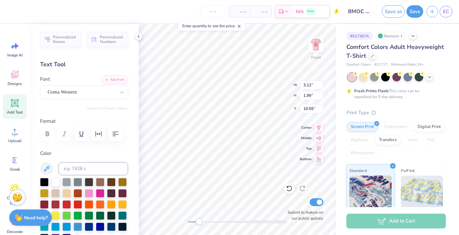
type input "3.58"
type input "1.72"
type input "8.84"
type input "3.12"
type input "1.99"
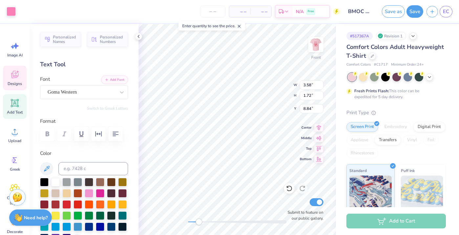
type input "10.55"
type input "3.58"
type input "1.72"
type input "8.84"
type input "3.12"
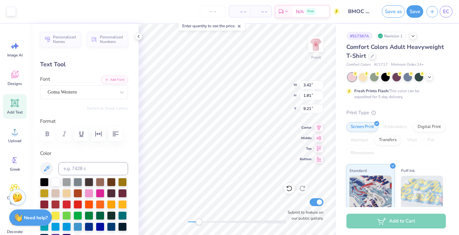
type input "1.99"
type input "10.55"
click at [11, 88] on div "Designs" at bounding box center [15, 78] width 24 height 25
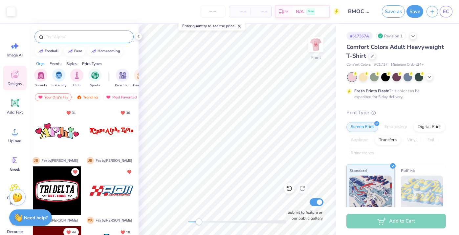
click at [74, 40] on input "text" at bounding box center [87, 36] width 84 height 7
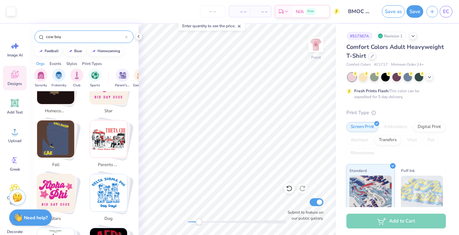
scroll to position [13, 0]
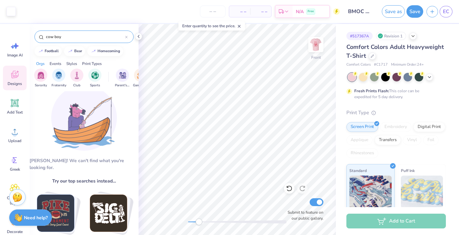
click at [68, 41] on div "cow boy" at bounding box center [83, 37] width 99 height 12
click at [68, 35] on input "cow boy" at bounding box center [85, 36] width 80 height 7
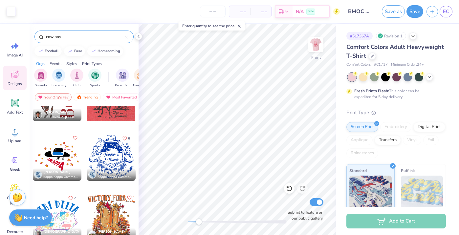
scroll to position [1170, 0]
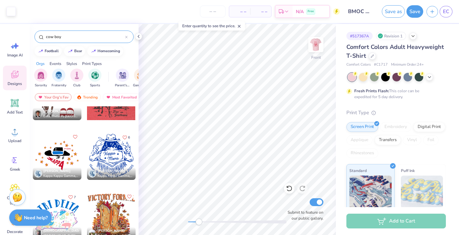
click at [61, 156] on div at bounding box center [57, 155] width 49 height 49
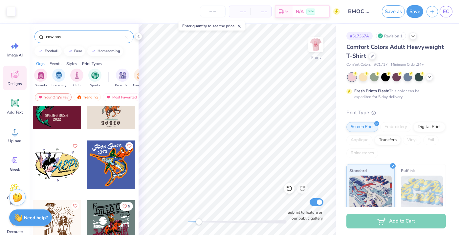
scroll to position [1757, 0]
click at [71, 34] on input "cow boy" at bounding box center [85, 36] width 80 height 7
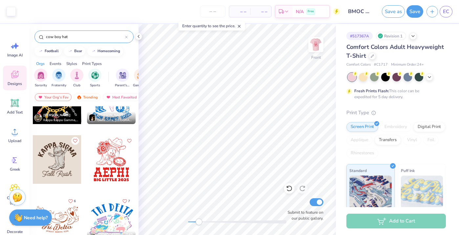
scroll to position [270, 0]
type input "cow boy hat"
click at [58, 165] on div at bounding box center [57, 159] width 49 height 49
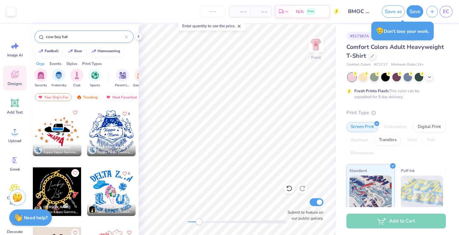
scroll to position [181, 0]
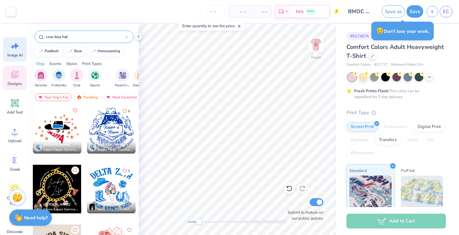
click at [21, 48] on div "Image AI" at bounding box center [15, 49] width 24 height 25
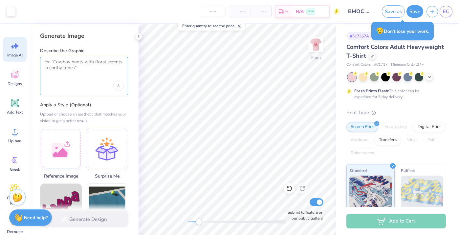
click at [76, 68] on textarea at bounding box center [83, 67] width 79 height 16
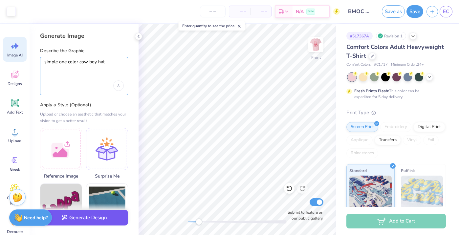
type textarea "simple one color cow boy hat"
click at [75, 216] on button "Generate Design" at bounding box center [84, 218] width 88 height 16
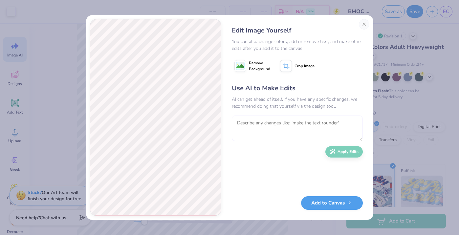
click at [246, 123] on textarea at bounding box center [297, 128] width 131 height 26
click at [316, 124] on textarea "make it a little more realistic and dont color in between the lines" at bounding box center [297, 128] width 131 height 26
type textarea "make it a little more realistic and dont fill color in between the lines"
click at [345, 152] on button "Apply Edits" at bounding box center [343, 149] width 37 height 11
type textarea "get rid of the cross hatching"
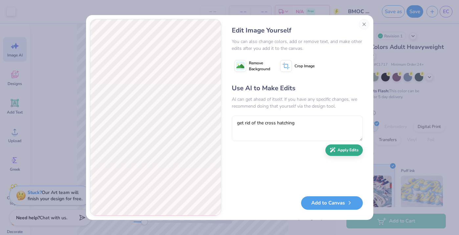
click at [343, 152] on button "Apply Edits" at bounding box center [343, 149] width 37 height 11
click at [271, 123] on textarea at bounding box center [297, 128] width 131 height 26
type textarea "turn the band into a rope"
click at [345, 150] on button "Apply Edits" at bounding box center [343, 149] width 37 height 11
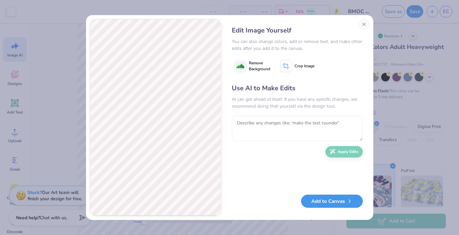
click at [330, 204] on button "Add to Canvas" at bounding box center [332, 201] width 62 height 13
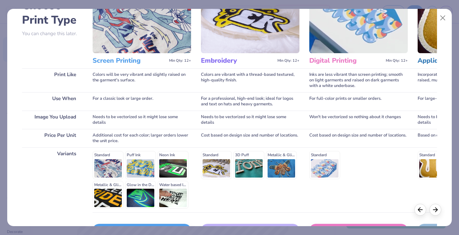
scroll to position [63, 0]
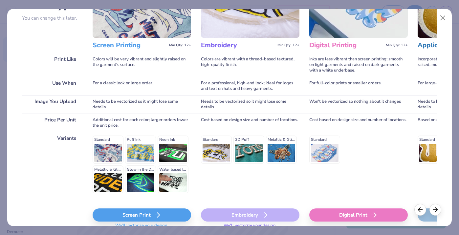
click at [140, 215] on div "Screen Print" at bounding box center [142, 214] width 98 height 13
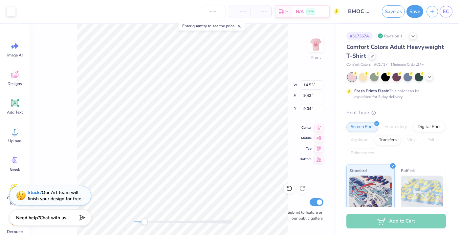
type input "3.12"
type input "1.99"
type input "10.54"
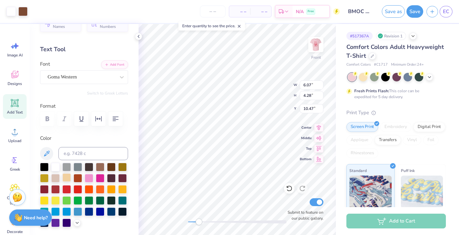
scroll to position [22, 0]
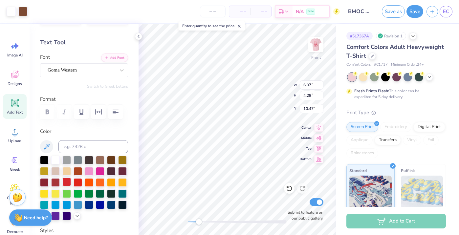
click at [66, 181] on div at bounding box center [66, 181] width 9 height 9
type input "3.01"
type input "11.74"
click at [12, 11] on div at bounding box center [11, 10] width 9 height 9
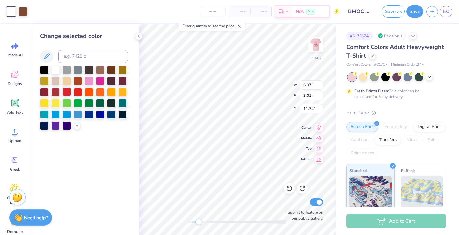
click at [68, 93] on div at bounding box center [66, 91] width 9 height 9
click at [78, 92] on div at bounding box center [77, 91] width 9 height 9
click at [68, 91] on div at bounding box center [66, 91] width 9 height 9
click at [24, 11] on div at bounding box center [22, 10] width 9 height 9
click at [79, 93] on div at bounding box center [77, 91] width 9 height 9
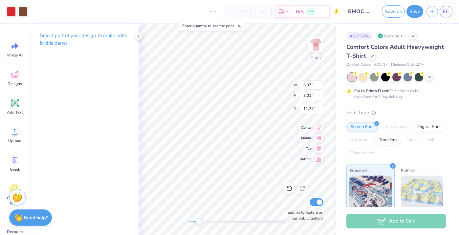
click at [60, 36] on p "Select part of your design to make edits in this panel" at bounding box center [84, 39] width 88 height 15
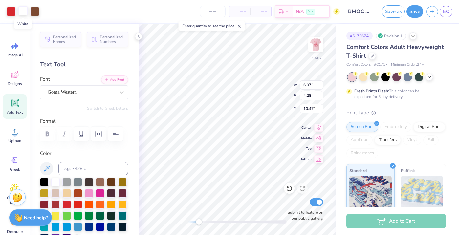
click at [24, 11] on div at bounding box center [22, 10] width 9 height 9
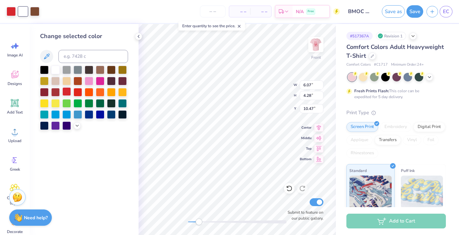
click at [66, 92] on div at bounding box center [66, 91] width 9 height 9
click at [24, 10] on div at bounding box center [22, 10] width 9 height 9
click at [68, 94] on div at bounding box center [66, 91] width 9 height 9
click at [26, 15] on div at bounding box center [22, 10] width 9 height 9
click at [67, 92] on div at bounding box center [66, 91] width 9 height 9
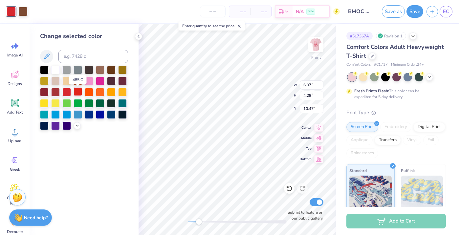
click at [76, 93] on div at bounding box center [77, 91] width 9 height 9
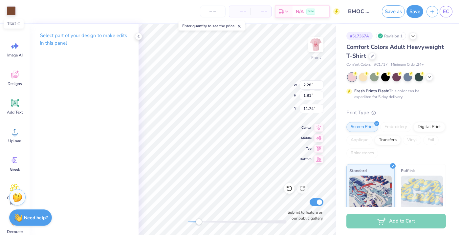
click at [9, 9] on div at bounding box center [11, 10] width 9 height 9
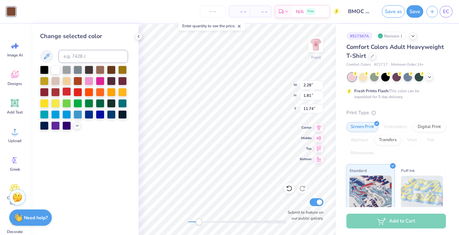
click at [66, 90] on div at bounding box center [66, 91] width 9 height 9
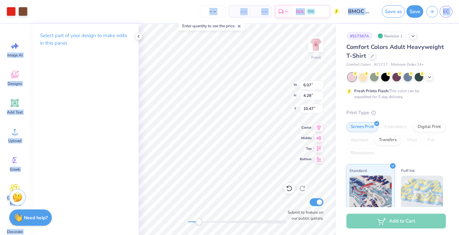
drag, startPoint x: 24, startPoint y: 11, endPoint x: 36, endPoint y: 32, distance: 24.6
click at [37, 33] on div "Art colors – – Per Item – – Total Est. Delivery N/A Free Design Title BMOC #1 S…" at bounding box center [229, 117] width 459 height 235
click at [23, 13] on div at bounding box center [22, 10] width 9 height 9
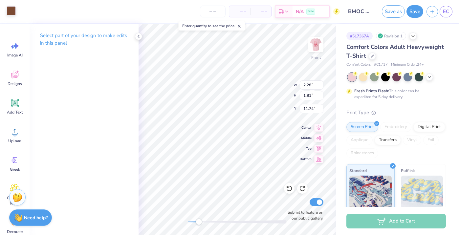
click at [12, 12] on div at bounding box center [11, 10] width 9 height 9
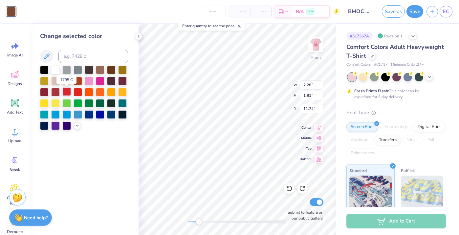
click at [67, 92] on div at bounding box center [66, 91] width 9 height 9
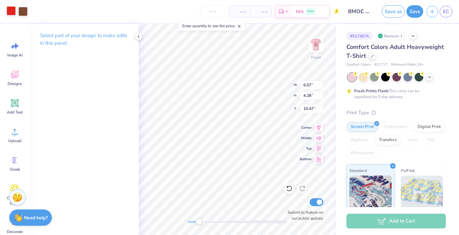
click at [12, 10] on div at bounding box center [11, 10] width 9 height 9
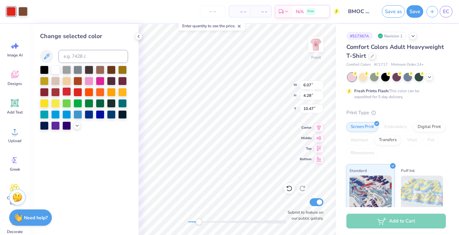
click at [65, 93] on div at bounding box center [66, 91] width 9 height 9
click at [23, 11] on div at bounding box center [22, 10] width 9 height 9
click at [76, 93] on div at bounding box center [77, 91] width 9 height 9
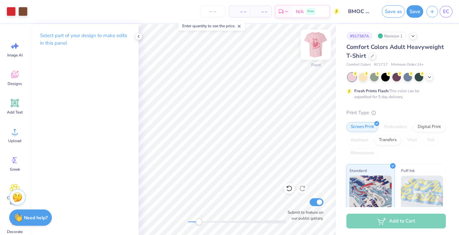
click at [311, 37] on img at bounding box center [315, 44] width 26 height 26
click at [319, 45] on img at bounding box center [315, 44] width 26 height 26
click at [312, 43] on img at bounding box center [315, 44] width 26 height 26
click at [315, 47] on img at bounding box center [315, 44] width 26 height 26
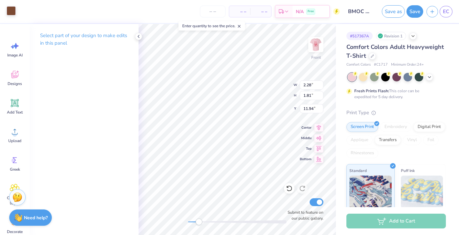
click at [11, 12] on div at bounding box center [11, 10] width 9 height 9
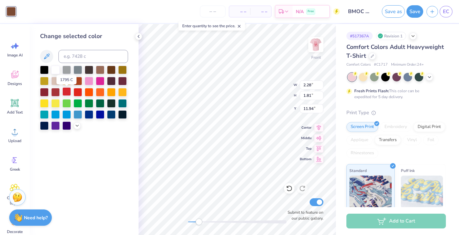
click at [66, 94] on div at bounding box center [66, 91] width 9 height 9
click at [77, 94] on div at bounding box center [77, 91] width 9 height 9
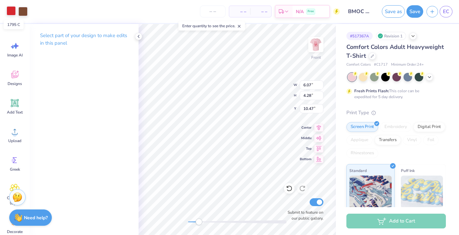
drag, startPoint x: 23, startPoint y: 12, endPoint x: 9, endPoint y: 12, distance: 14.8
click at [9, 12] on div at bounding box center [17, 11] width 21 height 9
drag, startPoint x: 9, startPoint y: 12, endPoint x: 27, endPoint y: 13, distance: 18.1
click at [95, 33] on p "Select part of your design to make edits in this panel" at bounding box center [84, 39] width 88 height 15
type input "3.12"
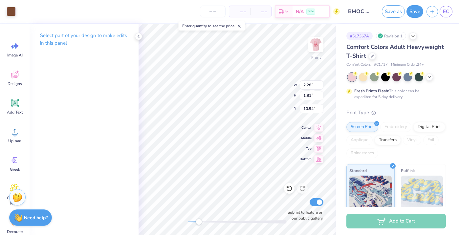
type input "1.99"
type input "10.47"
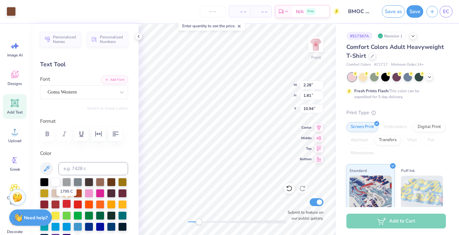
click at [65, 203] on div at bounding box center [66, 203] width 9 height 9
click at [79, 205] on div at bounding box center [77, 203] width 9 height 9
click at [66, 204] on div at bounding box center [66, 203] width 9 height 9
click at [66, 203] on div at bounding box center [66, 203] width 9 height 9
type input "3.81"
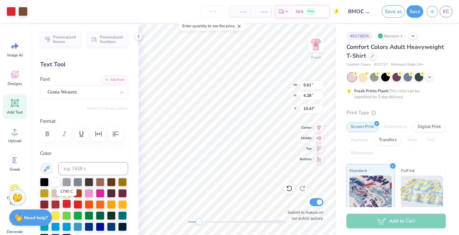
type input "10.94"
type input "5.63"
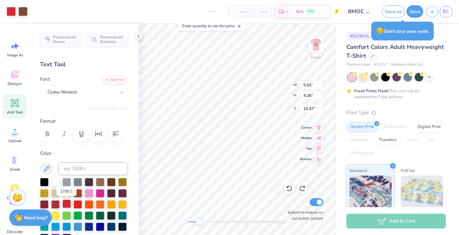
click at [66, 205] on div at bounding box center [66, 203] width 9 height 9
type input "3.70"
type input "11.05"
click at [73, 207] on div at bounding box center [77, 203] width 9 height 9
click at [66, 203] on div at bounding box center [66, 203] width 9 height 9
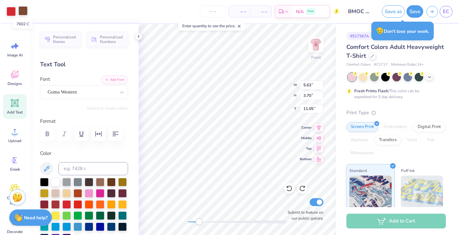
click at [24, 12] on div at bounding box center [22, 10] width 9 height 9
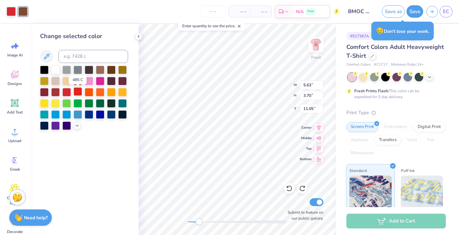
click at [76, 92] on div at bounding box center [77, 91] width 9 height 9
click at [65, 90] on div at bounding box center [66, 91] width 9 height 9
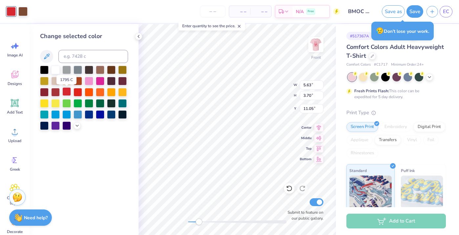
click at [65, 90] on div at bounding box center [66, 91] width 9 height 9
click at [65, 91] on div at bounding box center [66, 91] width 9 height 9
click at [26, 12] on div at bounding box center [22, 10] width 9 height 9
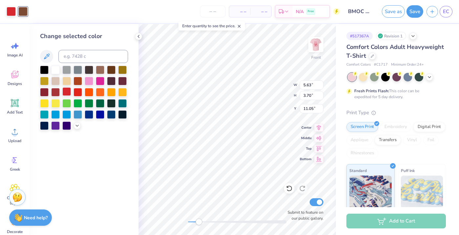
click at [68, 91] on div at bounding box center [66, 91] width 9 height 9
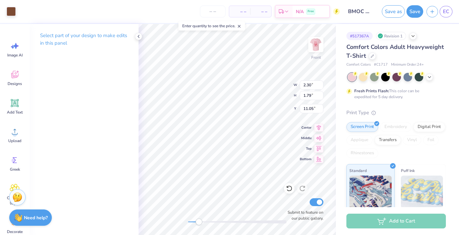
click at [13, 19] on div "Art colors" at bounding box center [8, 11] width 16 height 23
click at [13, 10] on div at bounding box center [11, 10] width 9 height 9
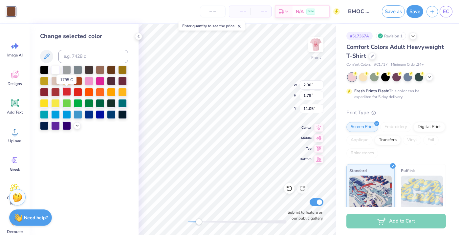
click at [69, 92] on div at bounding box center [66, 91] width 9 height 9
click at [68, 91] on div at bounding box center [66, 91] width 9 height 9
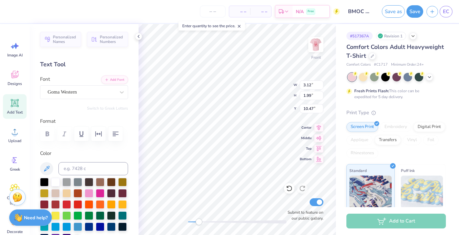
type input "4.72"
type input "12.75"
click at [76, 203] on div at bounding box center [77, 203] width 9 height 9
click at [64, 204] on div at bounding box center [66, 203] width 9 height 9
click at [74, 204] on div at bounding box center [77, 203] width 9 height 9
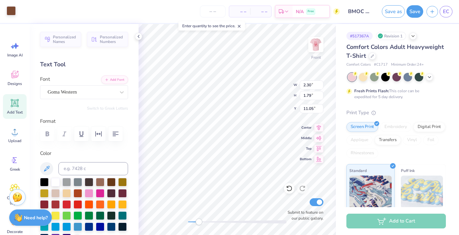
click at [11, 11] on div at bounding box center [11, 10] width 9 height 9
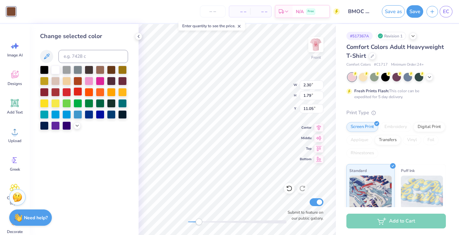
click at [75, 93] on div at bounding box center [77, 91] width 9 height 9
click at [68, 93] on div at bounding box center [66, 91] width 9 height 9
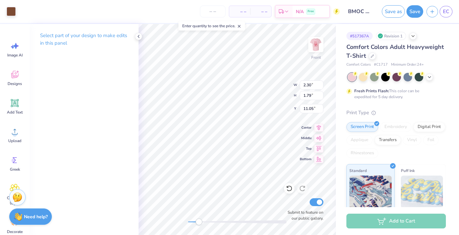
click at [35, 218] on strong "Need help?" at bounding box center [36, 217] width 24 height 6
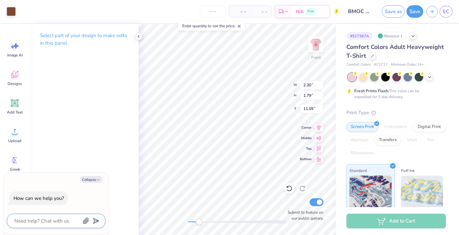
click at [47, 221] on textarea at bounding box center [47, 221] width 67 height 9
type textarea "h"
type textarea "x"
type textarea "ho"
type textarea "x"
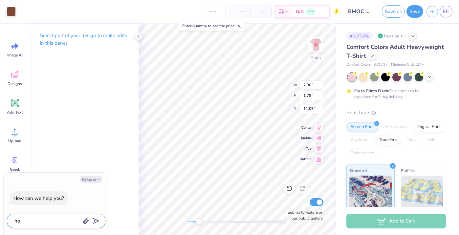
type textarea "how"
type textarea "x"
type textarea "how"
type textarea "x"
type textarea "how d"
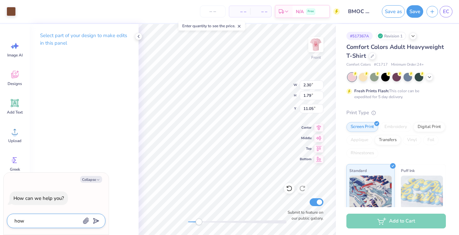
type textarea "x"
type textarea "how do"
type textarea "x"
type textarea "how do"
type textarea "x"
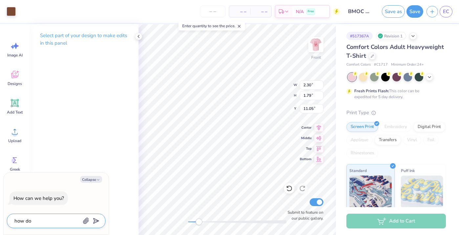
type textarea "how do i"
type textarea "x"
type textarea "how do i"
type textarea "x"
type textarea "how do i c"
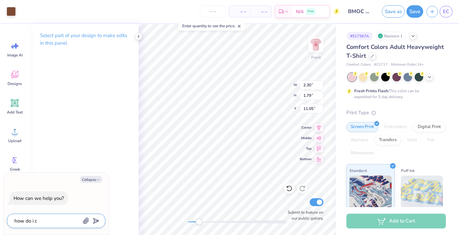
type textarea "x"
type textarea "how do i ch"
type textarea "x"
type textarea "how do i chh"
type textarea "x"
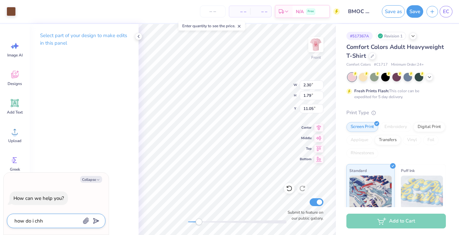
type textarea "how do i chha"
type textarea "x"
type textarea "how do i chhan"
type textarea "x"
type textarea "how do i chhang"
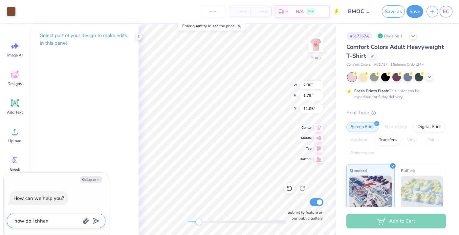
type textarea "x"
type textarea "how do i chhange"
type textarea "x"
type textarea "how do i chhange"
type textarea "x"
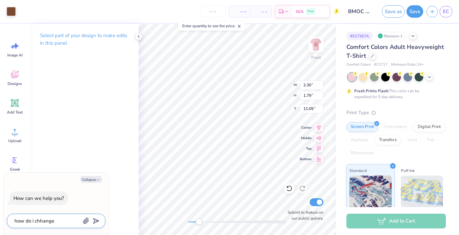
type textarea "how do i chhange t"
type textarea "x"
type textarea "how do i chhange to"
type textarea "x"
type textarea "how do i chhange to"
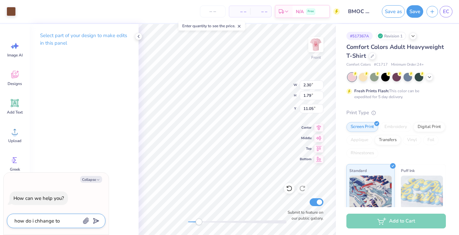
type textarea "x"
type textarea "how do i chhange to c"
type textarea "x"
type textarea "how do i chhange to co"
type textarea "x"
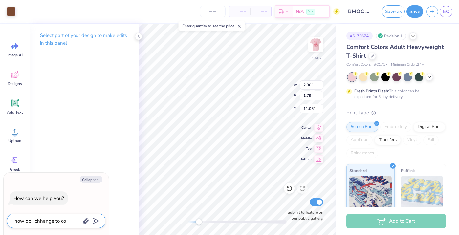
type textarea "how do i chhange to col"
type textarea "x"
type textarea "how do i chhange to colo"
type textarea "x"
type textarea "how do i chhange to color"
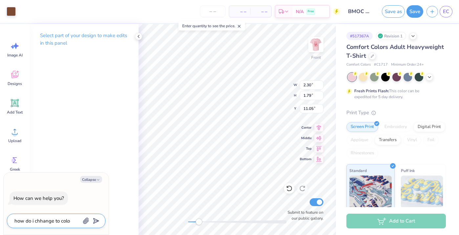
type textarea "x"
type textarea "how do i chhange to color"
type textarea "x"
type textarea "how do i chhange to color o"
type textarea "x"
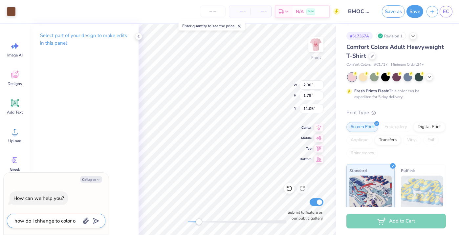
type textarea "how do i chhange to color of"
type textarea "x"
type textarea "how do i chhange to color of"
type textarea "x"
type textarea "how do i chhange to color of a"
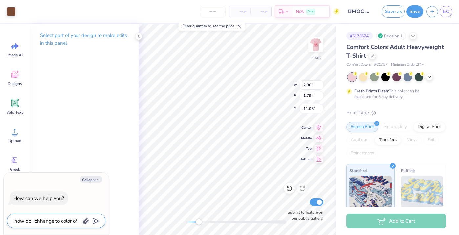
type textarea "x"
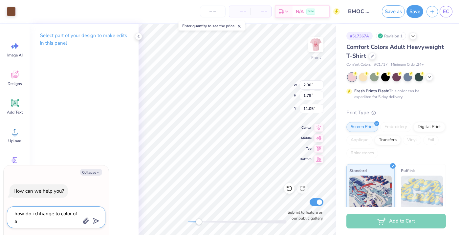
type textarea "how do i chhange to color of a"
type textarea "x"
type textarea "how do i chhange to color of a"
type textarea "x"
type textarea "how do i chhange to color of an"
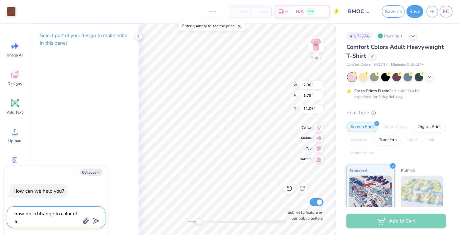
type textarea "x"
type textarea "how do i chhange to color of an"
type textarea "x"
type textarea "how do i chhange to color of an i"
type textarea "x"
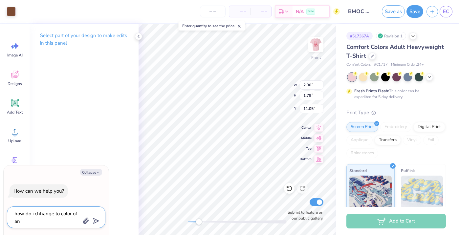
type textarea "how do i chhange to color of an im"
type textarea "x"
type textarea "how do i chhange to color of an ima"
type textarea "x"
type textarea "how do i chhange to color of an imag"
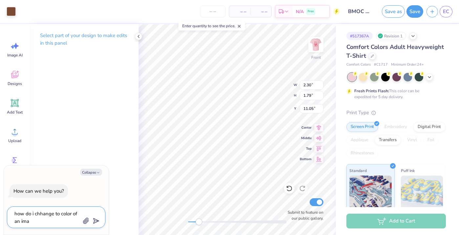
type textarea "x"
type textarea "how do i chhange to color of an image"
type textarea "x"
type textarea "how do i chhange to color of an image"
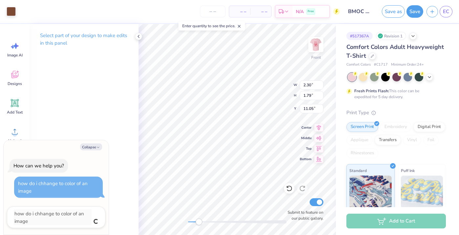
type textarea "x"
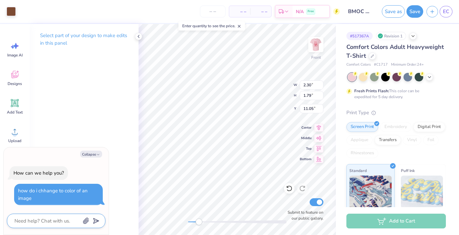
type textarea "c"
type textarea "x"
type textarea "ch"
type textarea "x"
type textarea "cha"
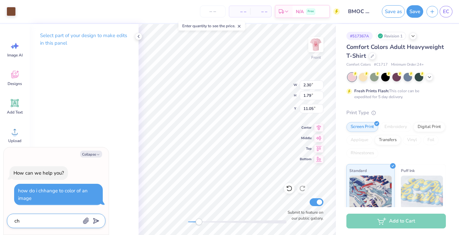
type textarea "x"
type textarea "chan"
type textarea "x"
type textarea "chang"
type textarea "x"
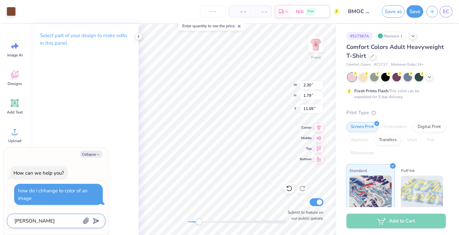
type textarea "change"
type textarea "x"
type textarea "change"
type textarea "x"
type textarea "change t"
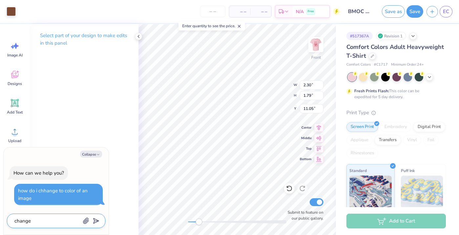
type textarea "x"
type textarea "change th"
type textarea "x"
type textarea "change the"
type textarea "x"
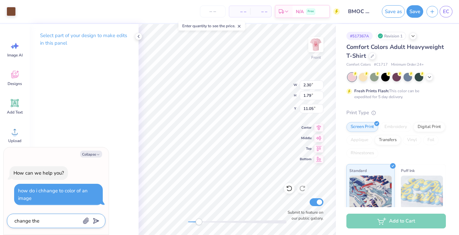
type textarea "change the*"
type textarea "x"
type textarea "change the*"
type textarea "x"
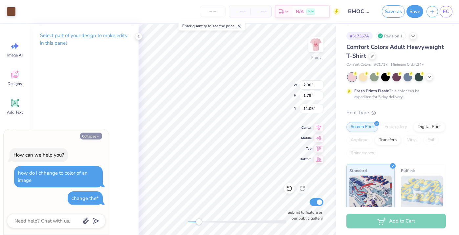
click at [92, 138] on button "Collapse" at bounding box center [91, 136] width 22 height 7
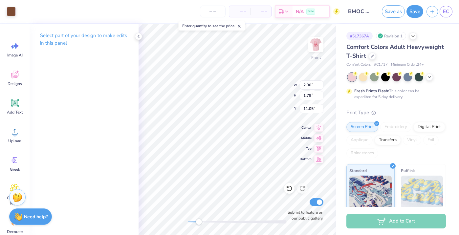
click at [31, 220] on strong "Need help?" at bounding box center [36, 217] width 24 height 6
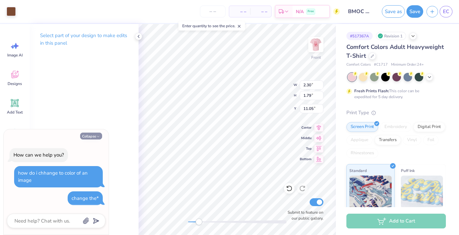
click at [92, 135] on button "Collapse" at bounding box center [91, 136] width 22 height 7
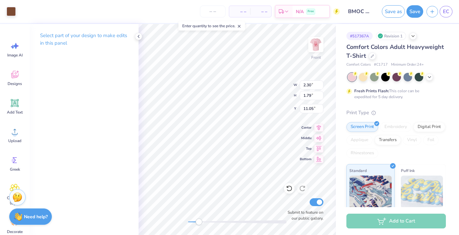
click at [35, 215] on strong "Need help?" at bounding box center [36, 217] width 24 height 6
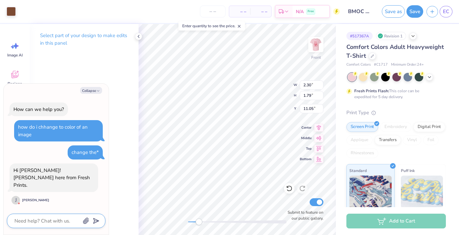
click at [58, 221] on textarea at bounding box center [47, 221] width 67 height 9
type textarea "x"
type textarea "H"
type textarea "x"
type textarea "HI"
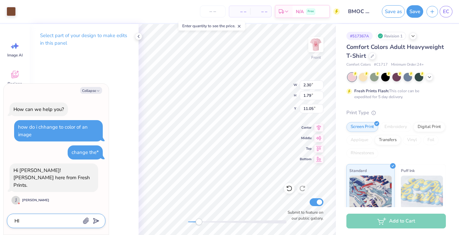
type textarea "x"
type textarea "HI"
type textarea "x"
type textarea "HI"
type textarea "x"
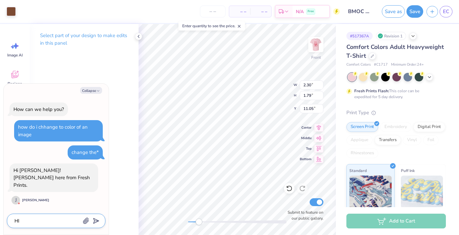
type textarea "H"
type textarea "x"
type textarea "Hi"
type textarea "x"
type textarea "Hi"
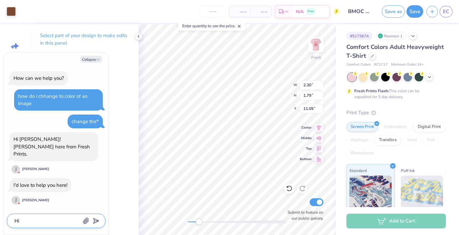
type textarea "x"
type textarea "Hi J"
type textarea "x"
type textarea "Hi Jo"
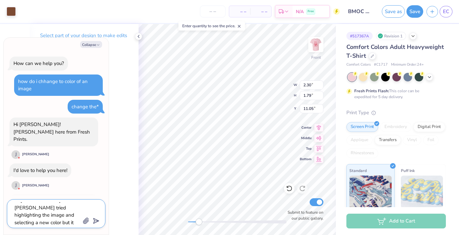
scroll to position [127, 0]
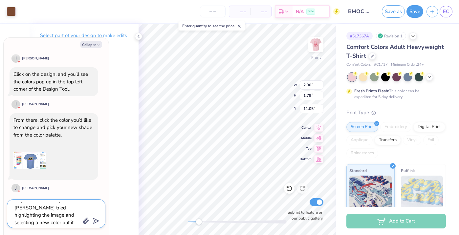
click at [66, 221] on textarea "Hi Joni! ive tried highlighting the image and selecting a new color but it does…" at bounding box center [47, 213] width 67 height 23
click at [97, 222] on polygon "submit" at bounding box center [95, 221] width 8 height 8
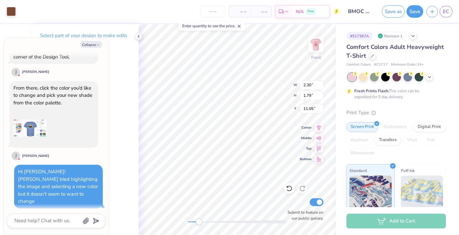
scroll to position [145, 0]
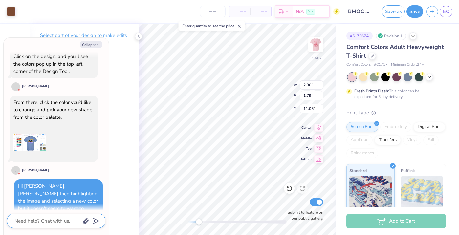
click at [62, 220] on textarea at bounding box center [47, 221] width 67 height 9
click at [12, 13] on div at bounding box center [11, 10] width 9 height 9
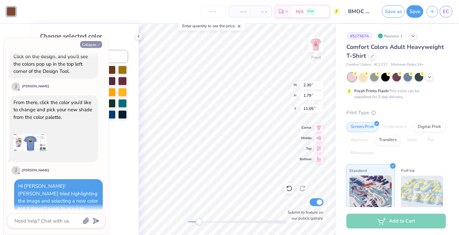
click at [94, 46] on button "Collapse" at bounding box center [91, 44] width 22 height 7
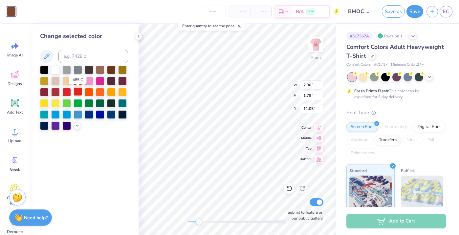
click at [77, 96] on div at bounding box center [77, 91] width 9 height 9
click at [77, 93] on div at bounding box center [77, 91] width 9 height 9
click at [79, 114] on div at bounding box center [77, 114] width 9 height 9
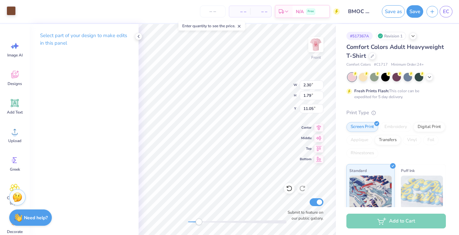
click at [13, 14] on div at bounding box center [11, 10] width 9 height 9
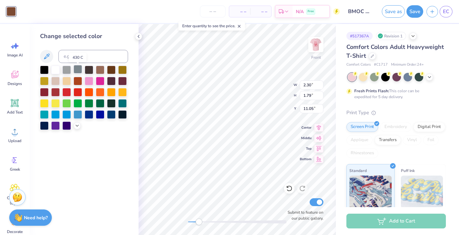
click at [77, 71] on div at bounding box center [77, 69] width 9 height 9
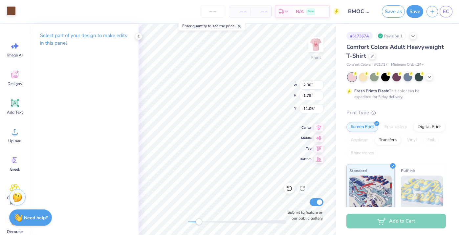
click at [12, 11] on div at bounding box center [11, 10] width 9 height 9
click at [14, 12] on div at bounding box center [11, 10] width 9 height 9
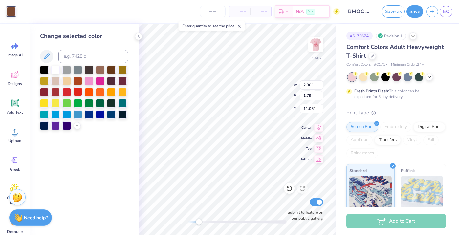
click at [76, 93] on div at bounding box center [77, 91] width 9 height 9
click at [66, 94] on div at bounding box center [66, 91] width 9 height 9
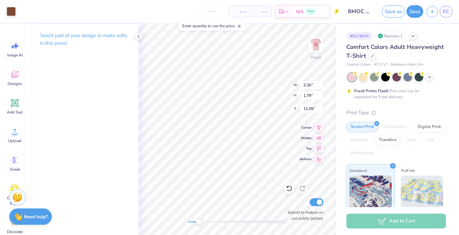
click at [31, 217] on strong "Need help?" at bounding box center [36, 217] width 24 height 6
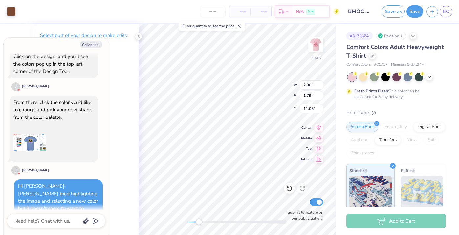
scroll to position [190, 0]
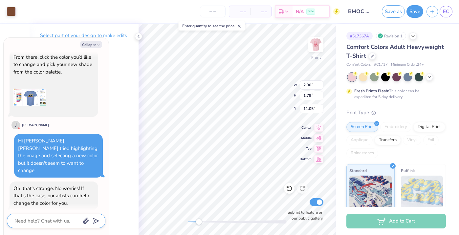
click at [48, 222] on textarea at bounding box center [47, 221] width 67 height 9
click at [29, 219] on textarea "I see, ill talk to" at bounding box center [47, 221] width 67 height 9
click at [28, 221] on textarea "I see, ill talk to" at bounding box center [47, 221] width 67 height 9
click at [49, 219] on textarea "I see, i'll talk to" at bounding box center [47, 221] width 67 height 9
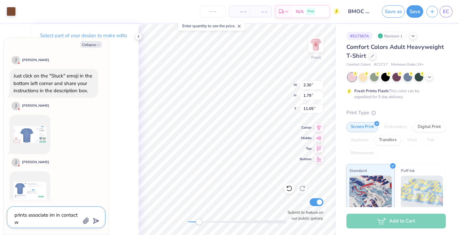
scroll to position [0, 0]
click at [96, 220] on icon "submit" at bounding box center [94, 220] width 9 height 9
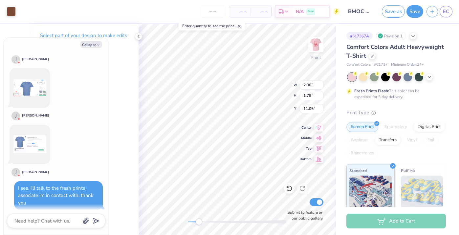
scroll to position [380, 0]
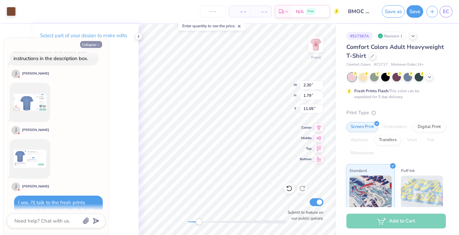
click at [84, 45] on button "Collapse" at bounding box center [91, 44] width 22 height 7
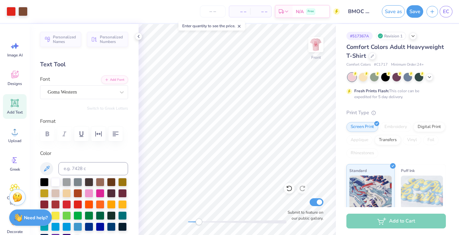
click at [359, 10] on input "BMOC #1" at bounding box center [359, 11] width 32 height 13
click at [339, 72] on div "# 517367A Revision 1 Comfort Colors Adult Heavyweight T-Shirt Comfort Colors # …" at bounding box center [397, 168] width 123 height 288
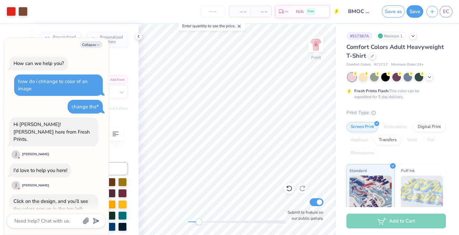
scroll to position [425, 0]
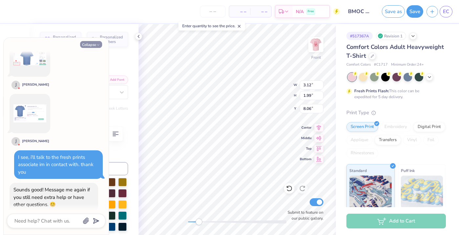
click at [90, 46] on button "Collapse" at bounding box center [91, 44] width 22 height 7
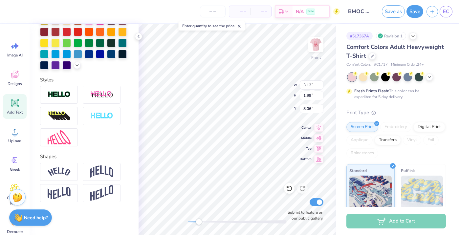
scroll to position [173, 0]
click at [72, 139] on div at bounding box center [59, 137] width 38 height 18
click at [63, 139] on img at bounding box center [59, 137] width 23 height 14
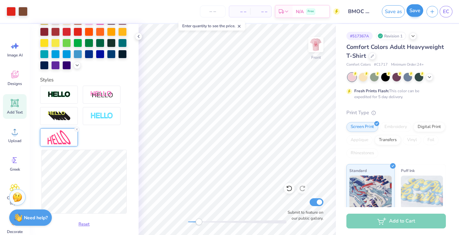
click at [414, 8] on button "Save" at bounding box center [414, 10] width 17 height 12
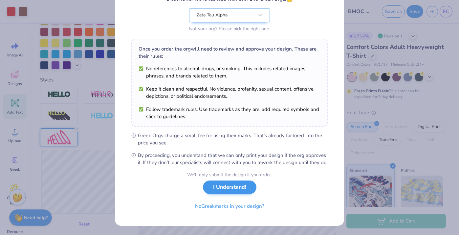
scroll to position [72, 0]
click at [227, 191] on button "I Understand!" at bounding box center [229, 186] width 53 height 13
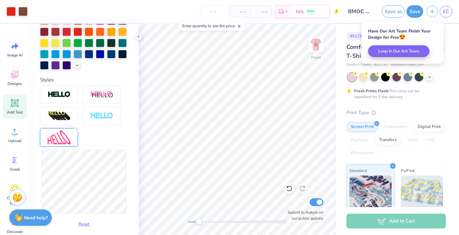
scroll to position [0, 0]
